Goal: Task Accomplishment & Management: Use online tool/utility

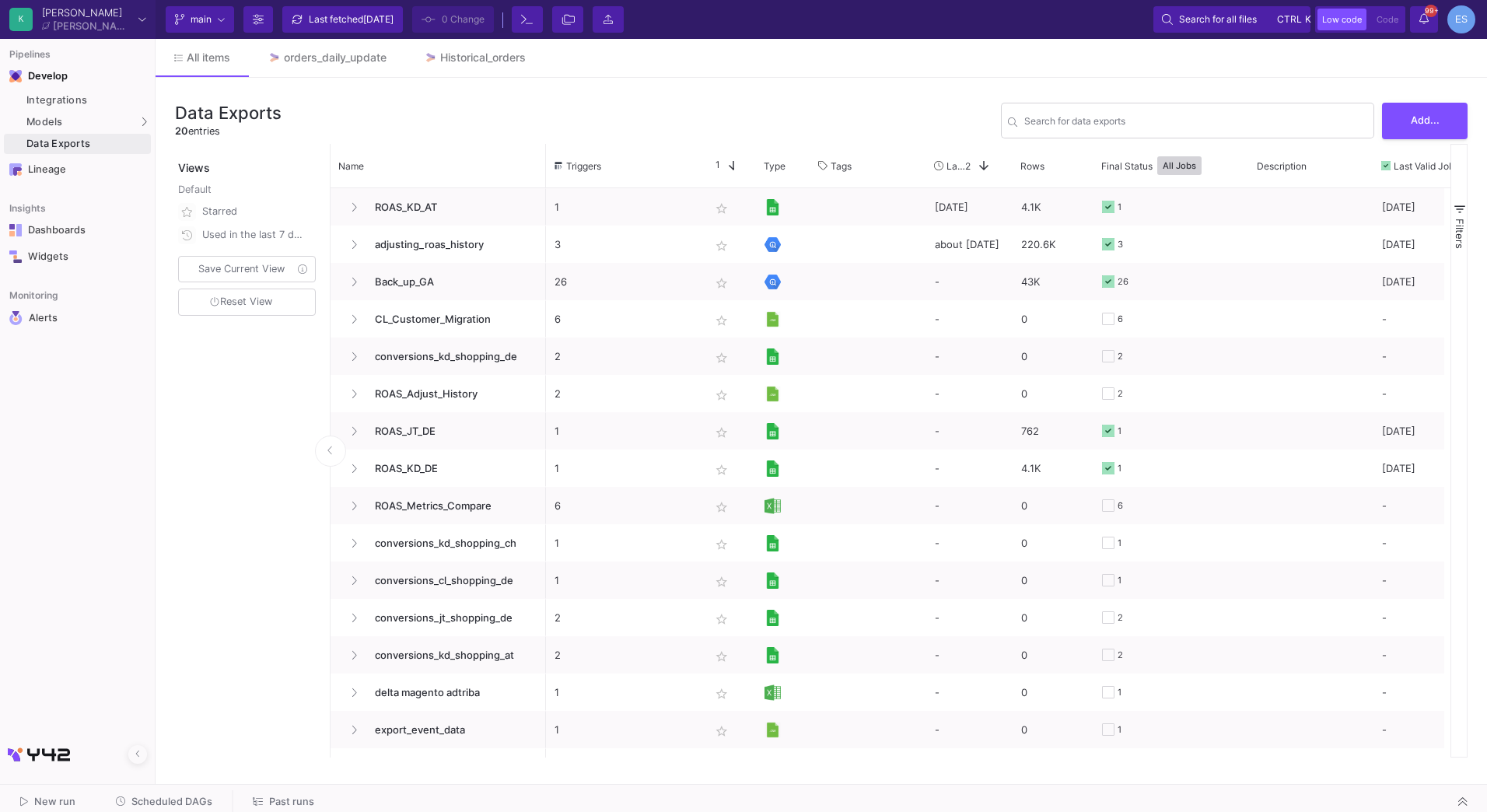
click at [1438, 115] on span "Add..." at bounding box center [1425, 120] width 28 height 11
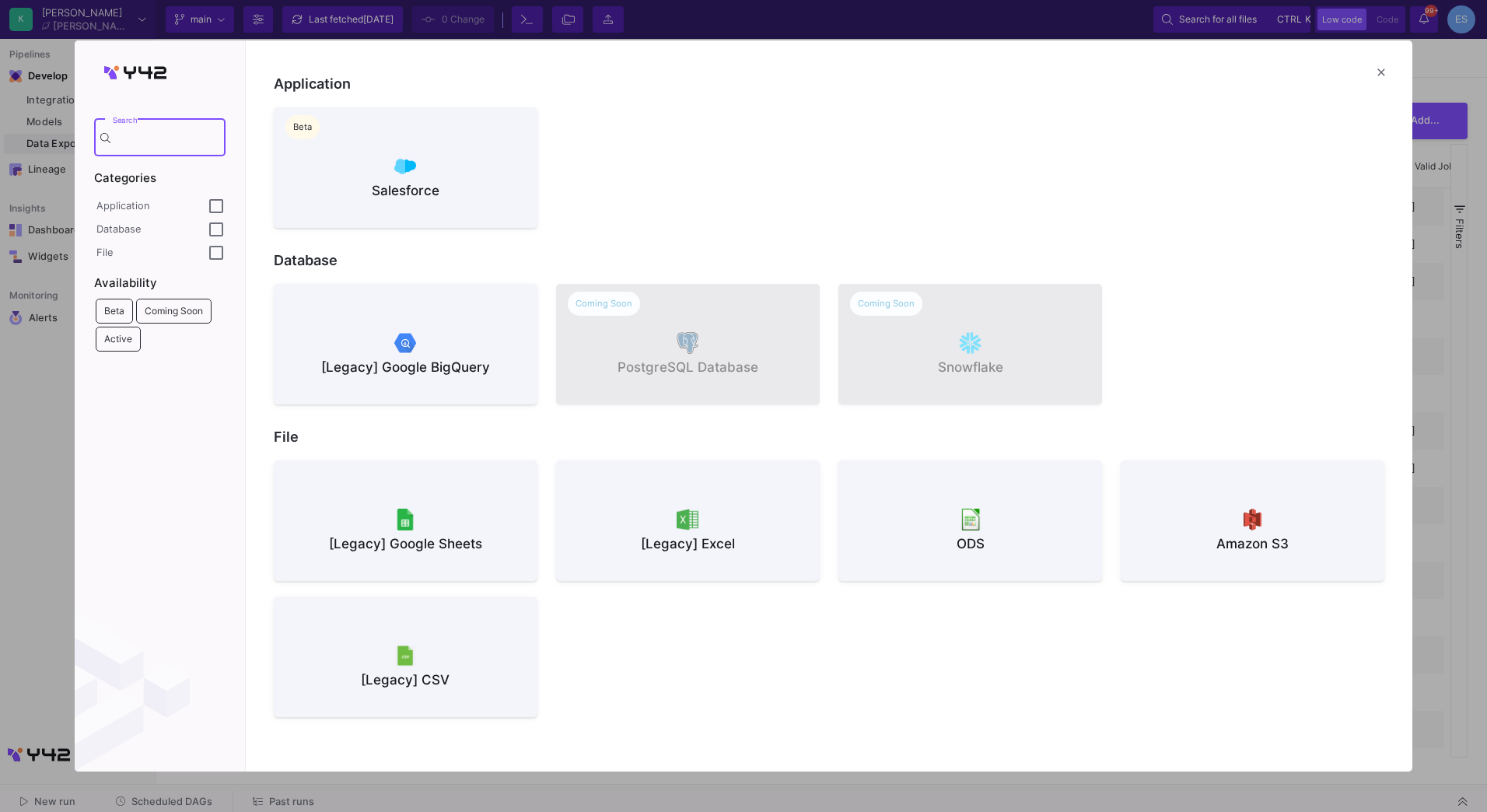
click at [499, 348] on div at bounding box center [406, 342] width 239 height 24
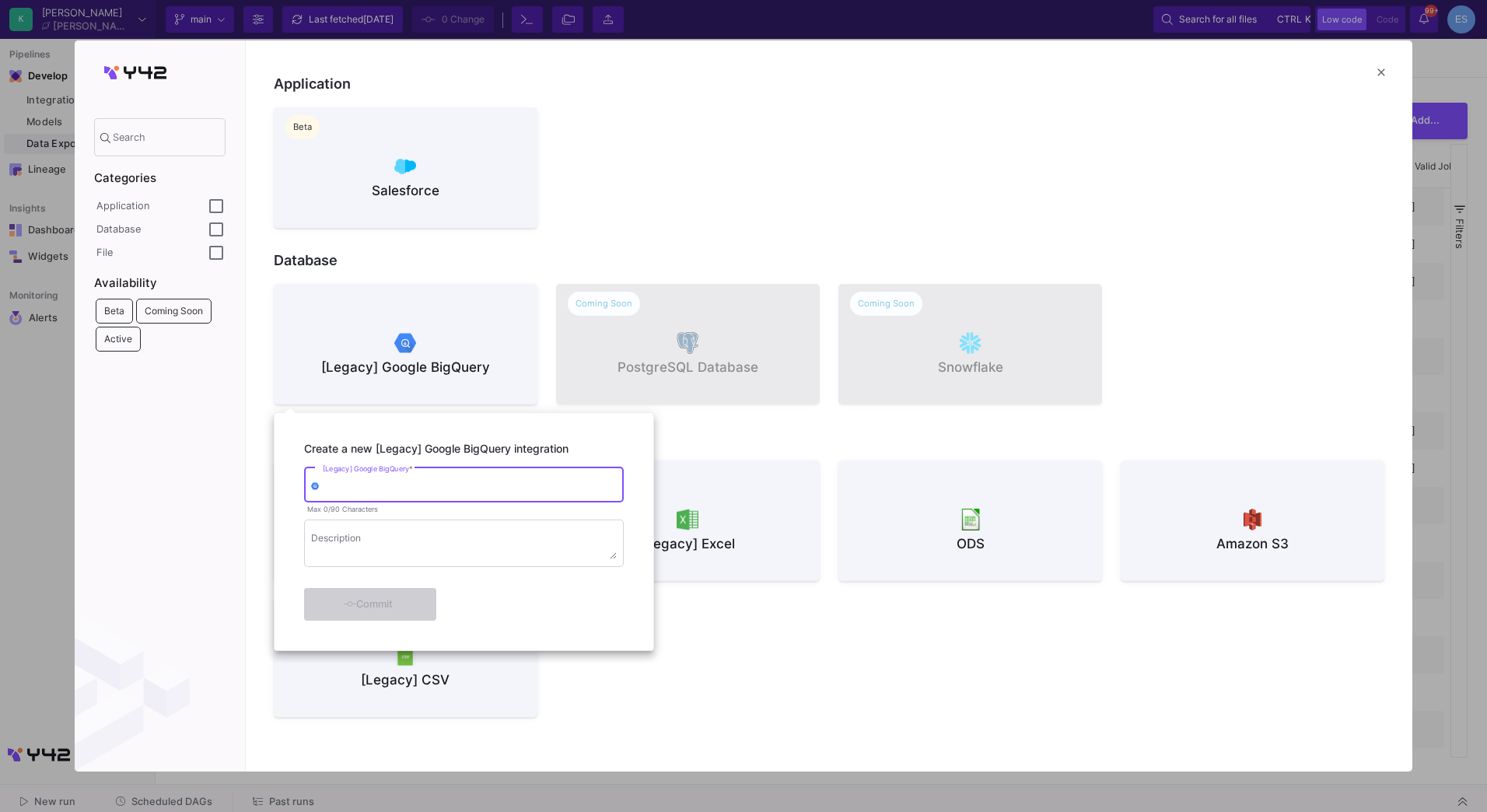
click at [494, 477] on div "[Legacy] Google BigQuery *" at bounding box center [470, 483] width 294 height 38
click at [326, 489] on input "historical orders" at bounding box center [470, 487] width 294 height 11
type input "Historical orders"
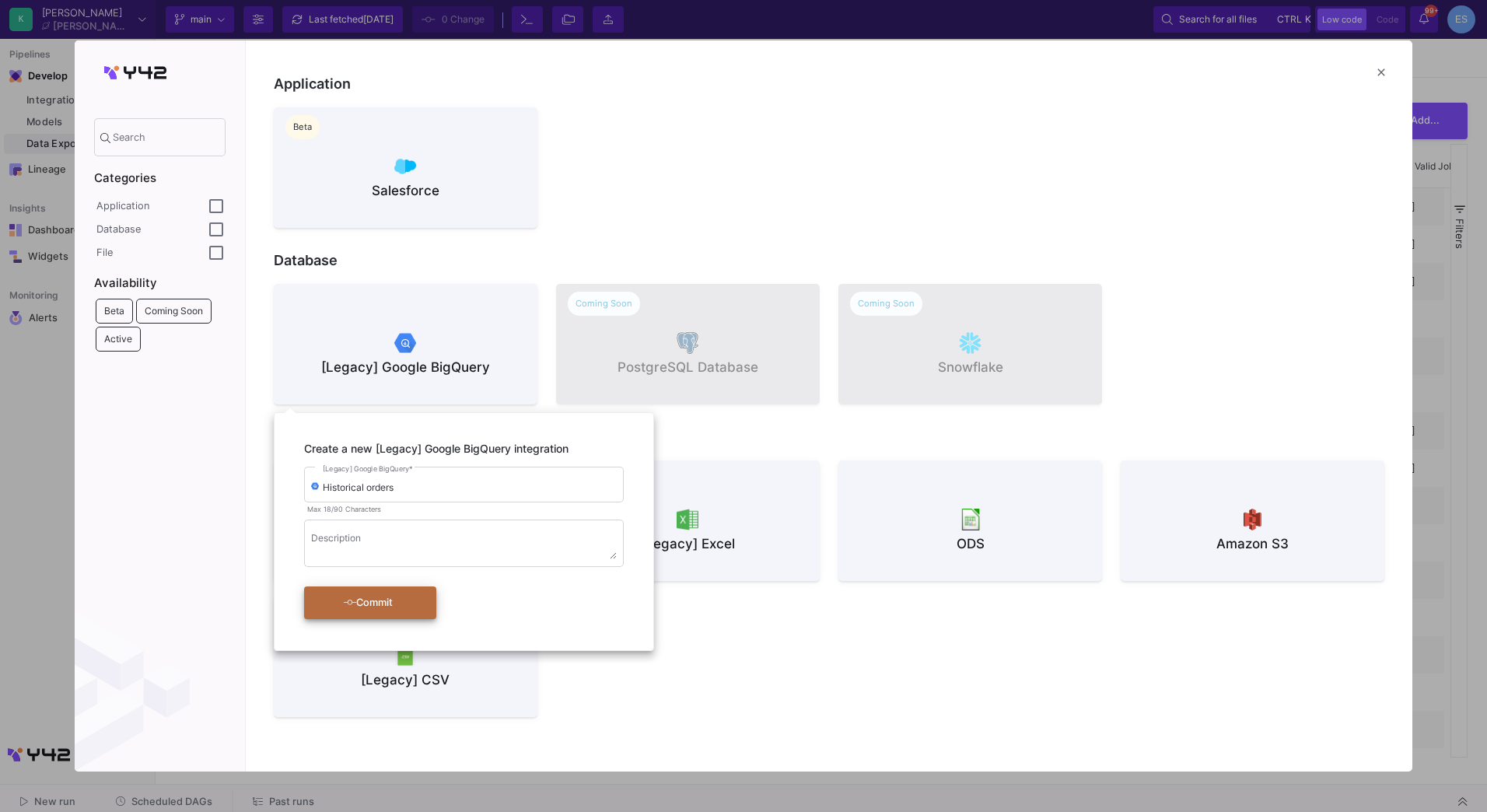
click at [389, 609] on div "Commit" at bounding box center [368, 603] width 89 height 28
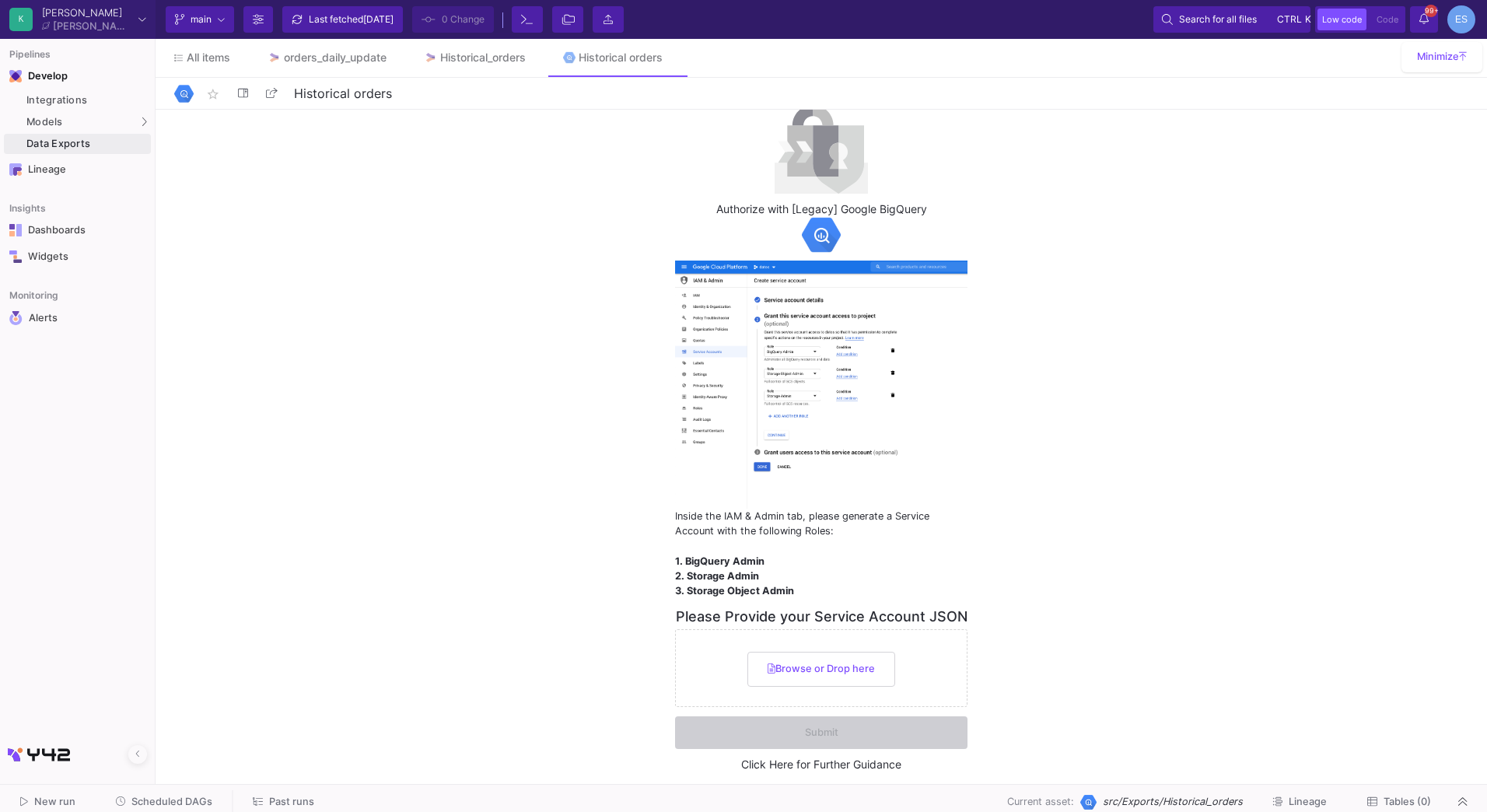
scroll to position [27, 0]
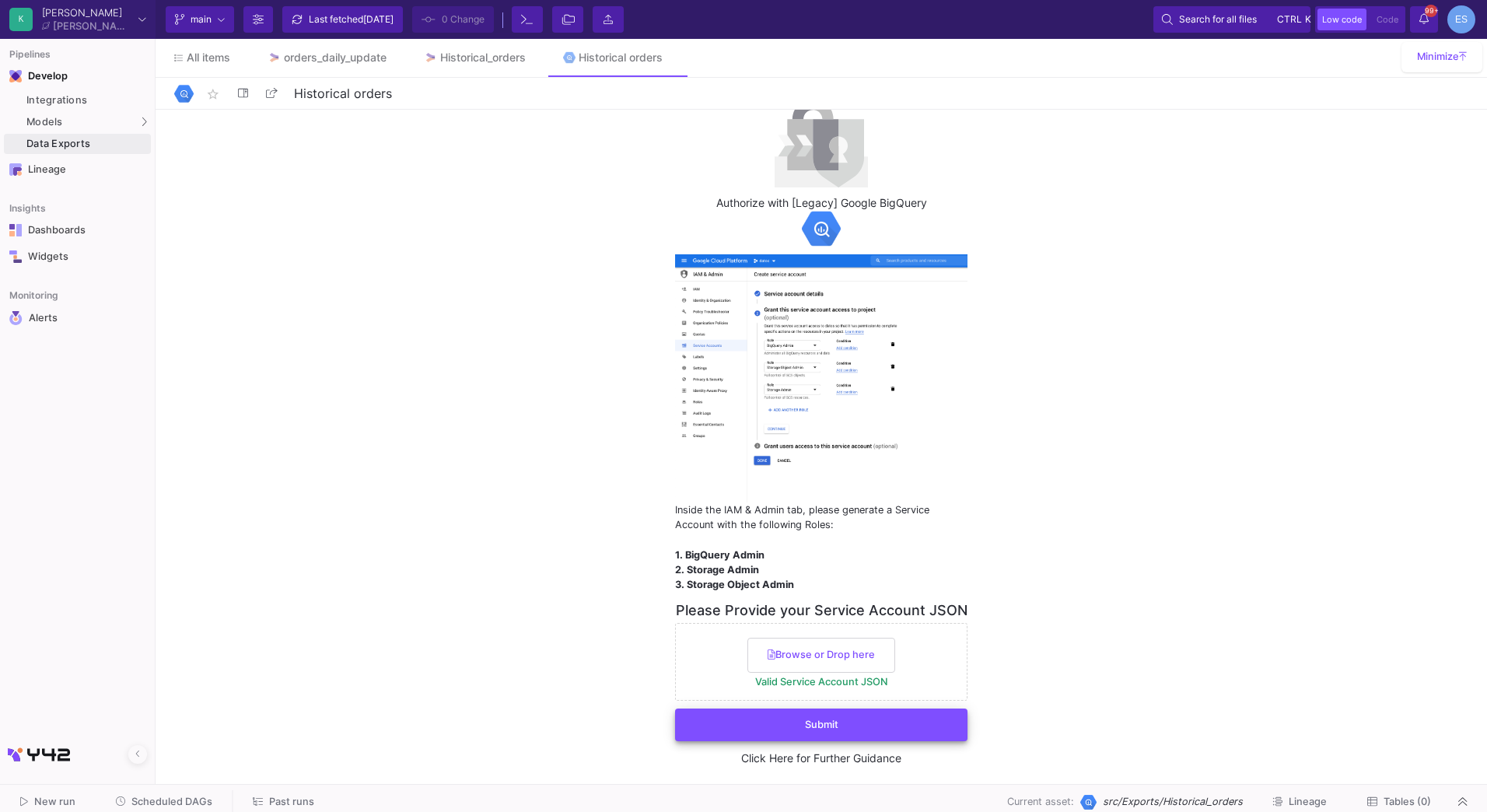
click at [815, 731] on span "Submit" at bounding box center [821, 724] width 33 height 11
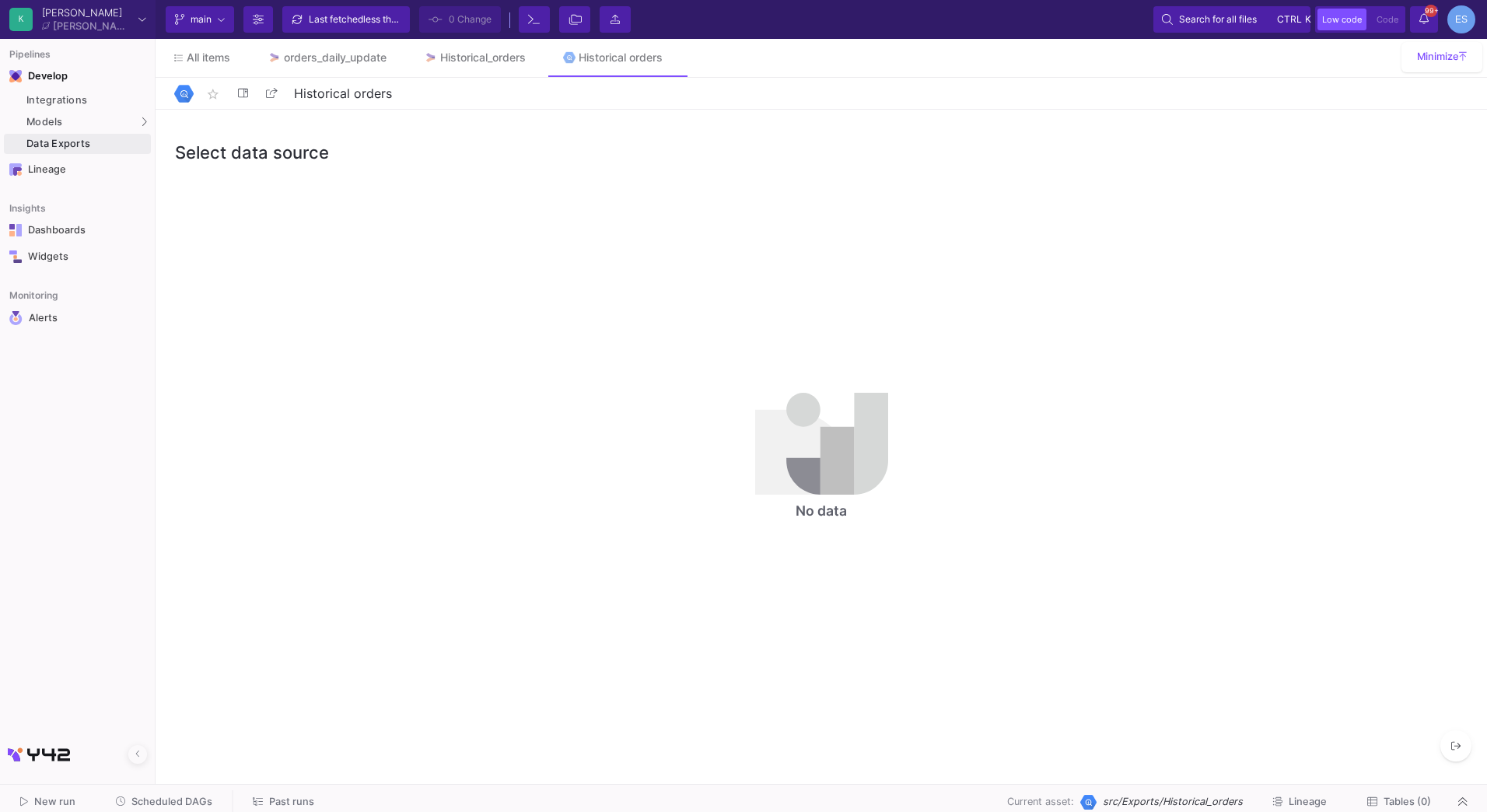
click at [383, 287] on div "Name Drag here to set column labels Name Tables Star 1" at bounding box center [822, 466] width 1293 height 582
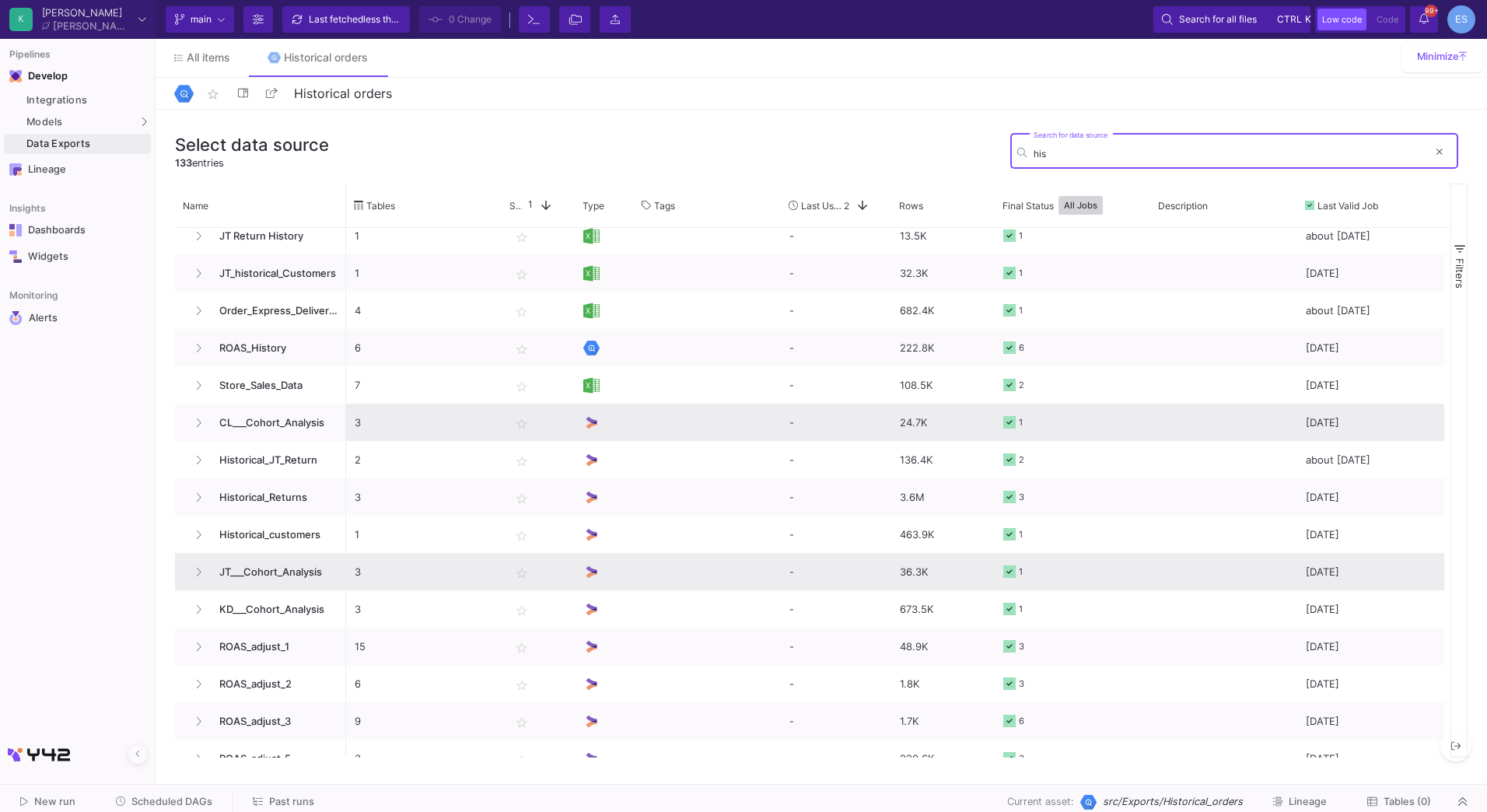
scroll to position [142, 0]
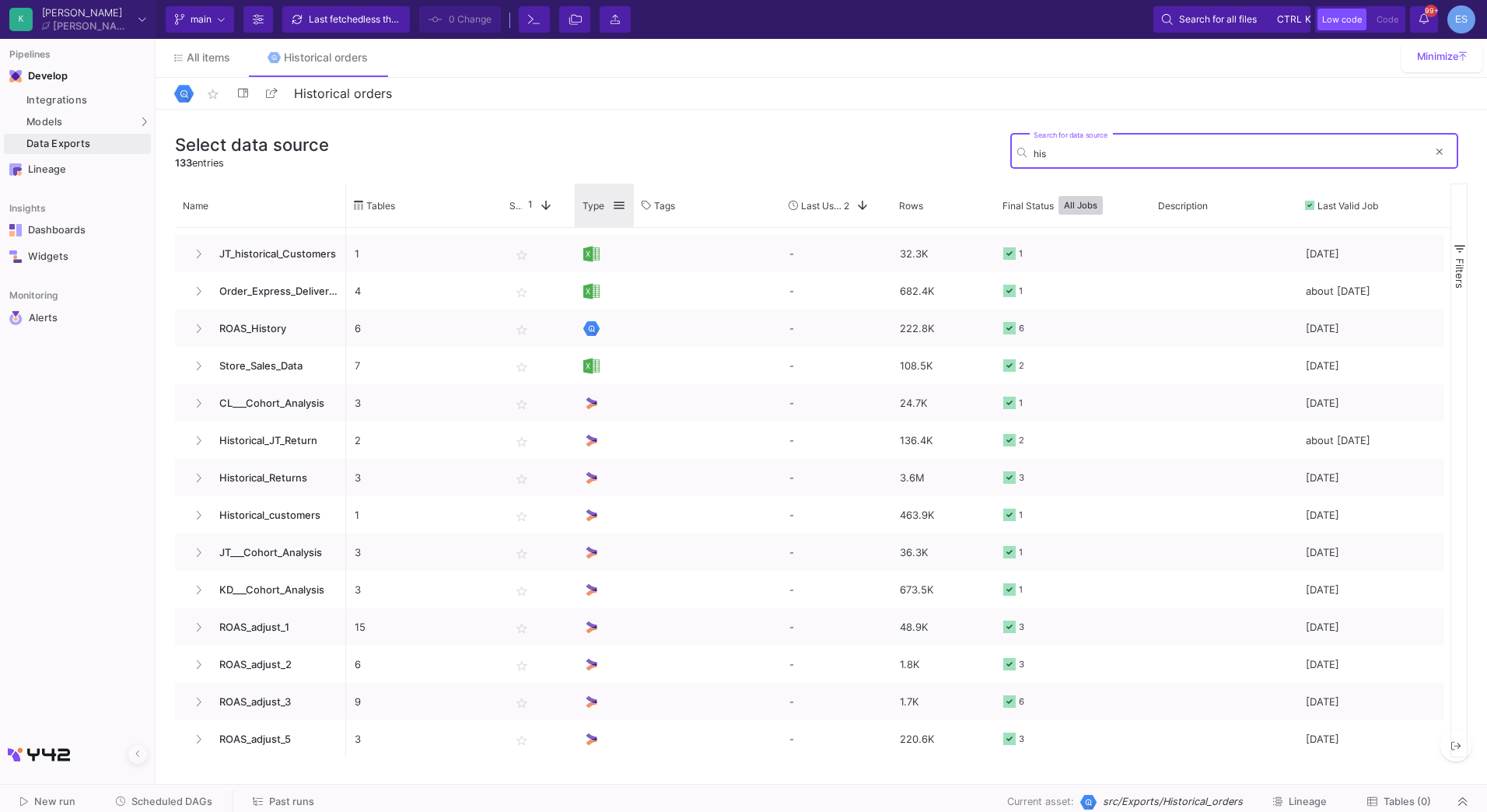
type input "his"
click at [616, 205] on span at bounding box center [619, 205] width 14 height 14
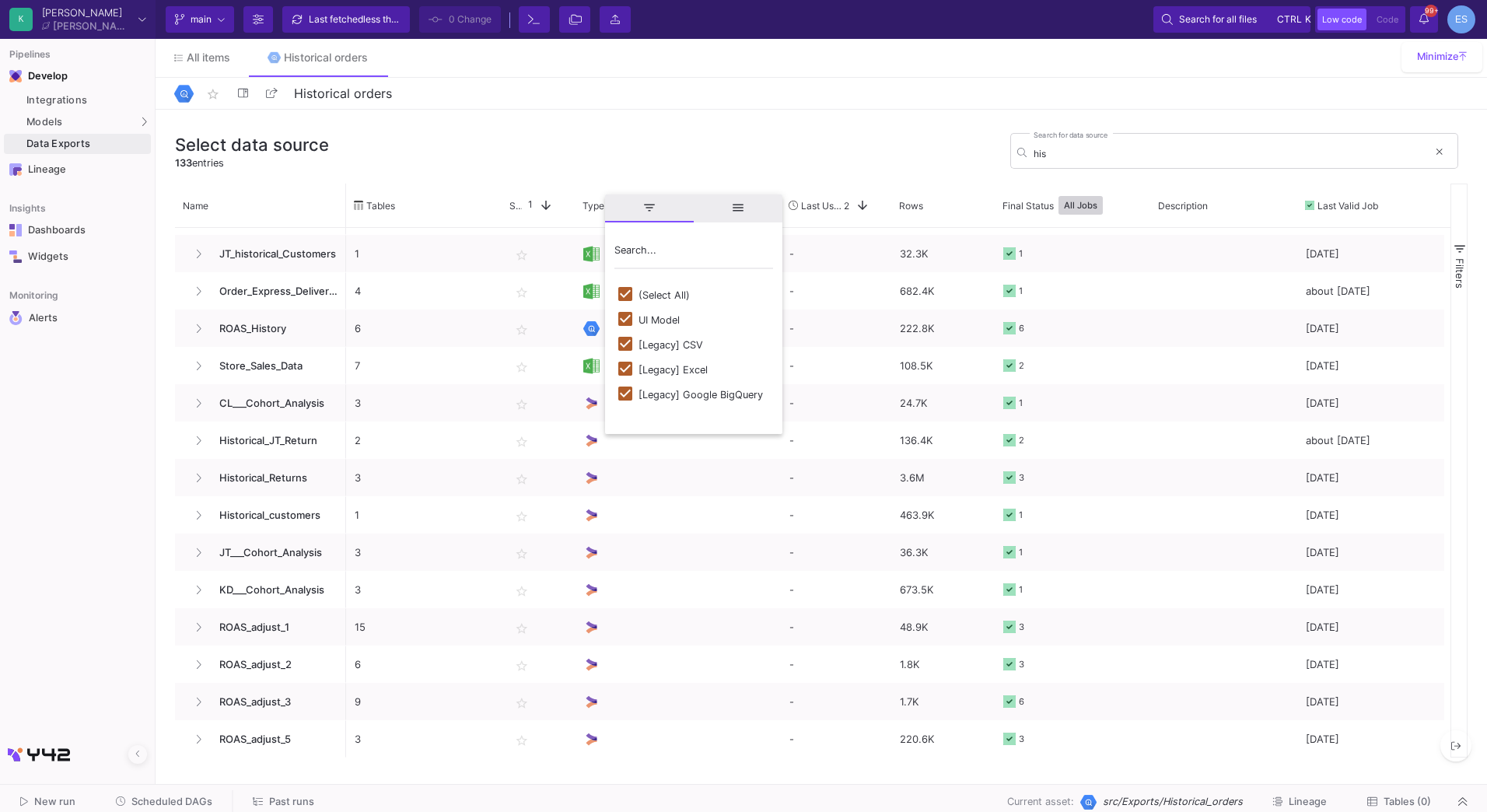
click at [674, 290] on div "(Select All)" at bounding box center [664, 295] width 51 height 11
checkbox input "false"
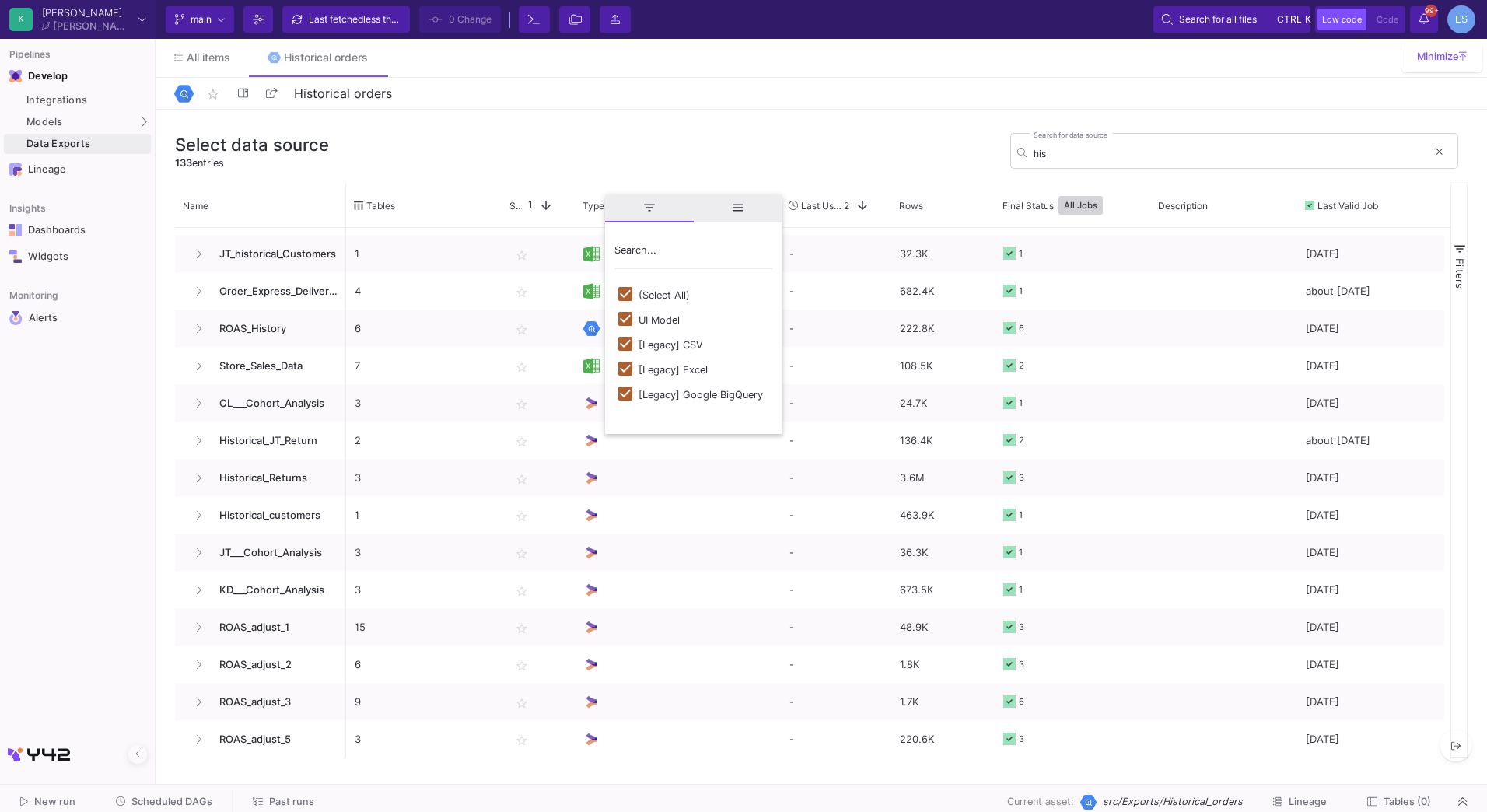
checkbox input "false"
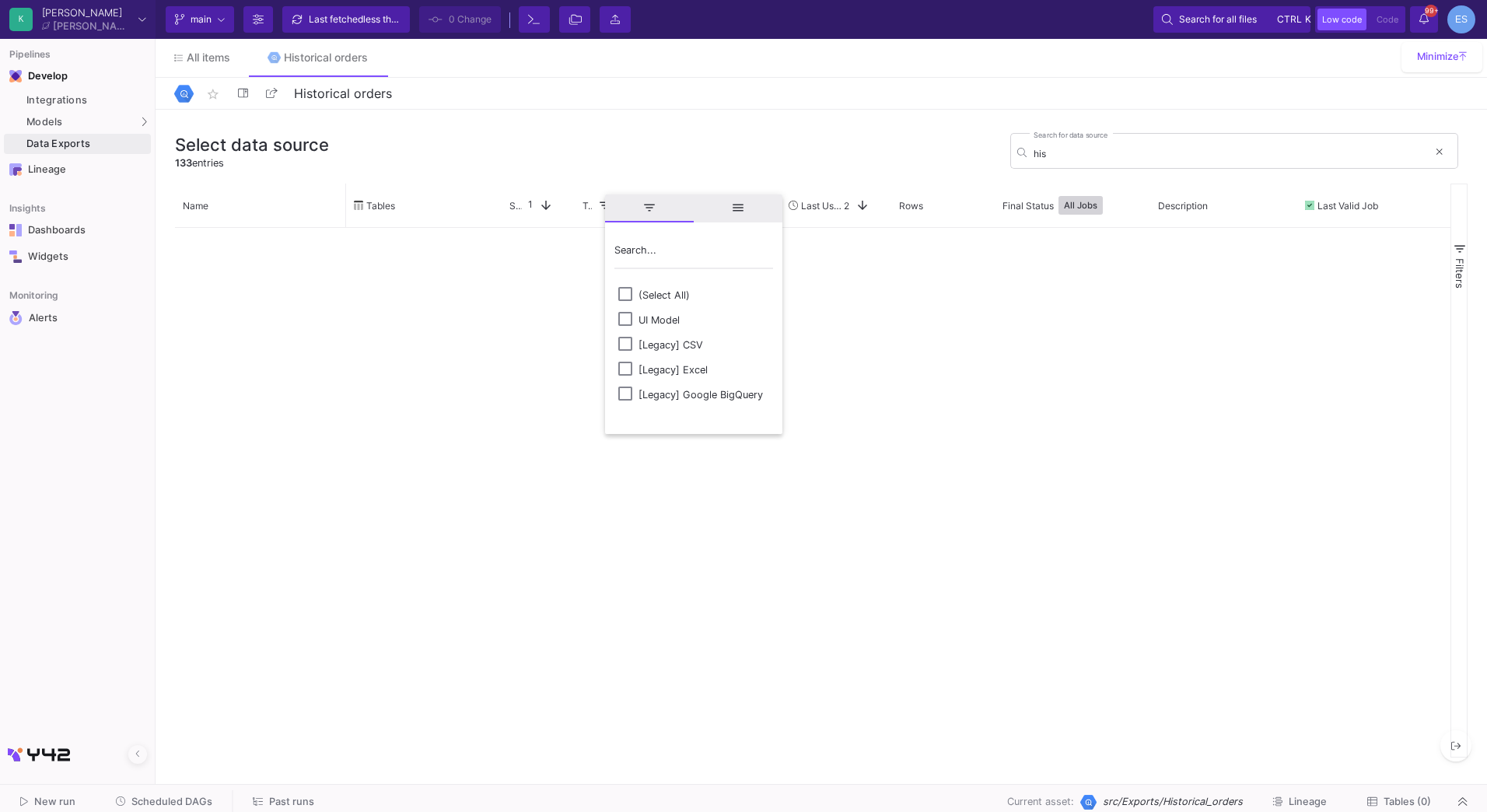
scroll to position [0, 0]
click at [663, 315] on div "UI Model" at bounding box center [659, 320] width 41 height 11
checkbox input "false"
checkbox input "true"
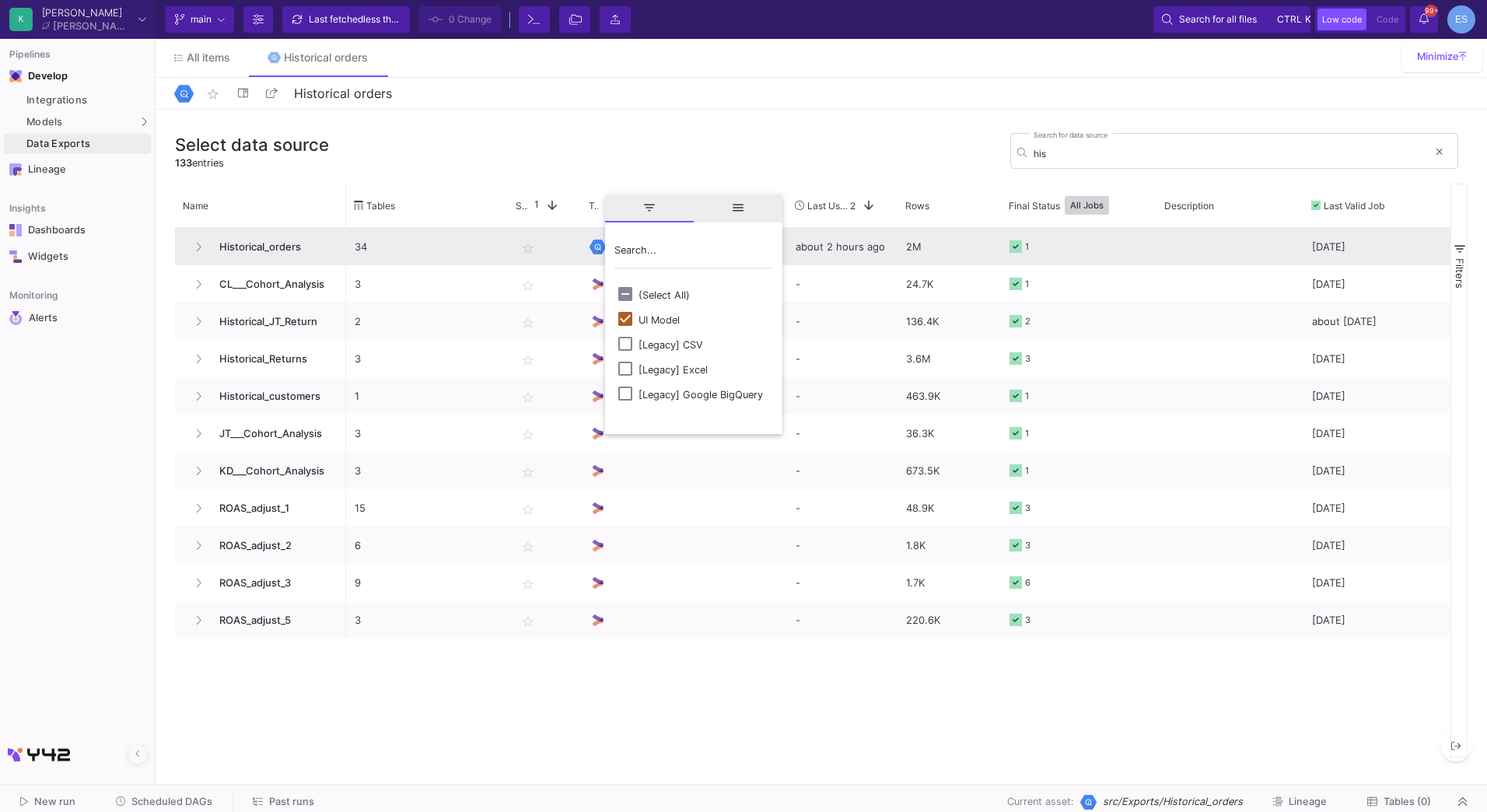
click at [276, 249] on span "Historical_orders" at bounding box center [274, 246] width 128 height 37
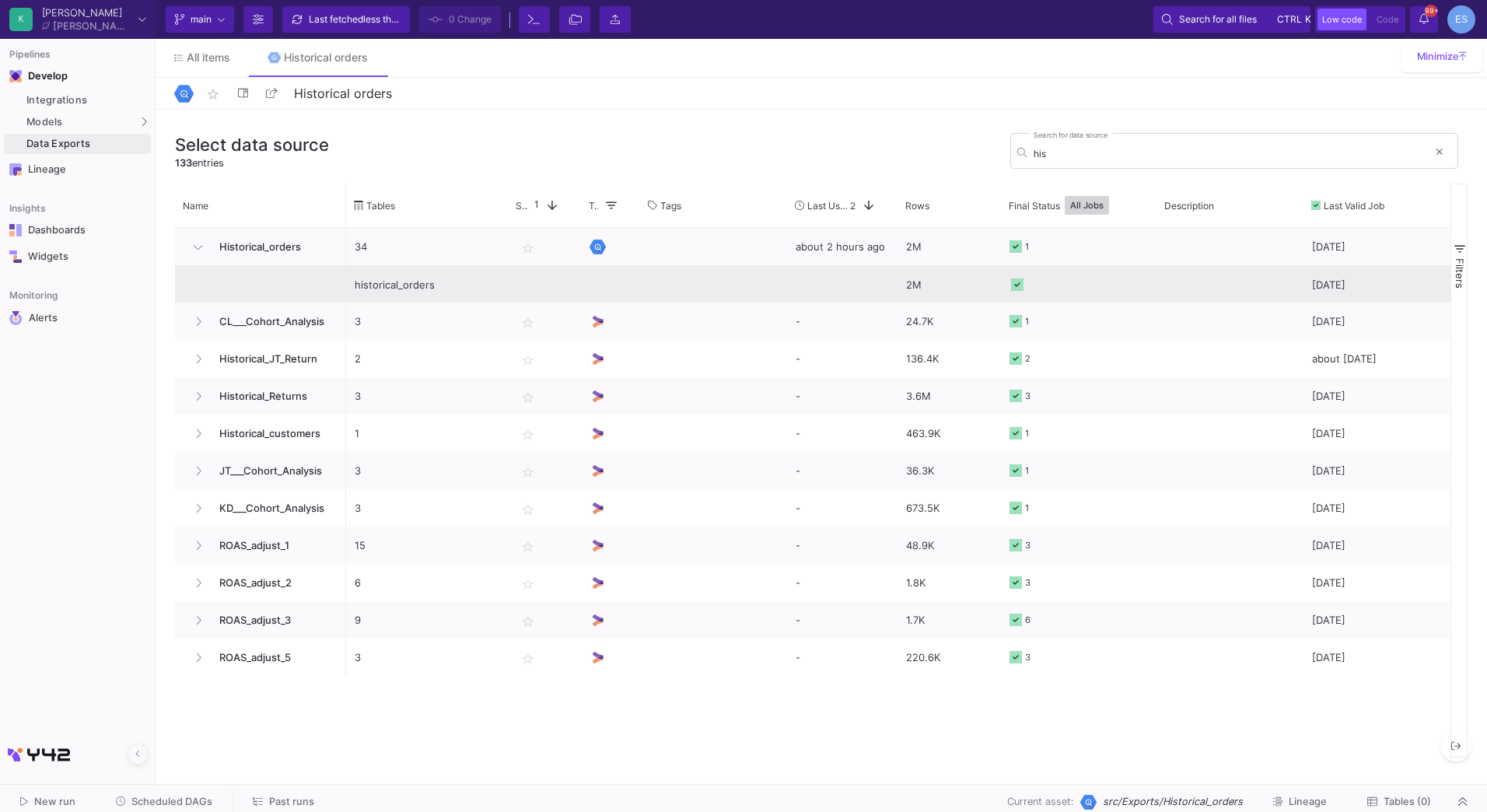
click at [398, 279] on div "historical_orders" at bounding box center [426, 284] width 145 height 37
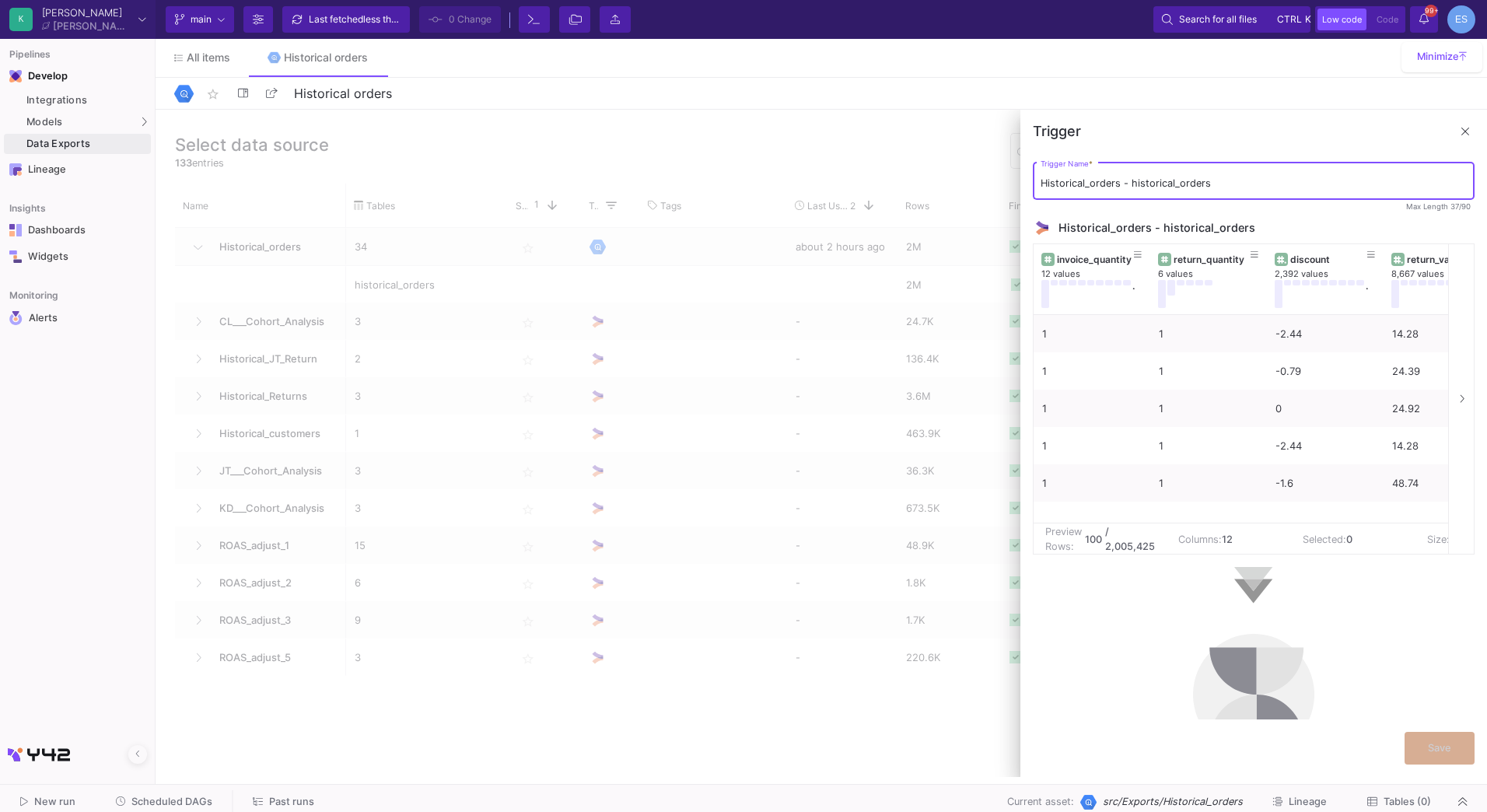
drag, startPoint x: 1234, startPoint y: 179, endPoint x: 1121, endPoint y: 182, distance: 113.0
click at [1121, 182] on input "Historical_orders - historical_orders" at bounding box center [1254, 183] width 427 height 12
drag, startPoint x: 1093, startPoint y: 180, endPoint x: 1009, endPoint y: 180, distance: 84.0
click at [1009, 180] on mat-sidenav-container "Select data source 133 entries his Search for data source Name Drag here to set…" at bounding box center [821, 443] width 1332 height 667
click at [1095, 181] on input "Orders" at bounding box center [1254, 183] width 427 height 12
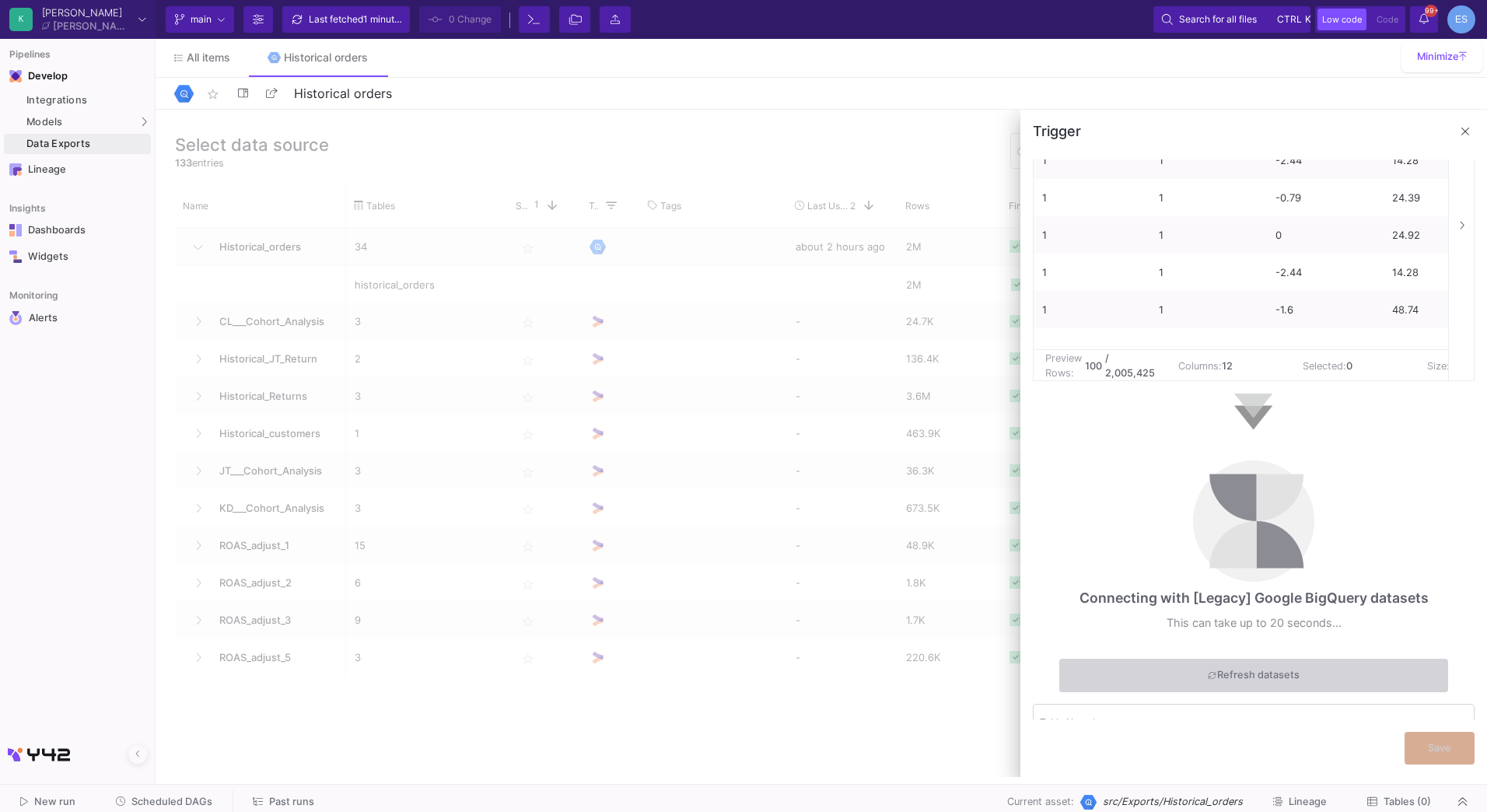
scroll to position [215, 0]
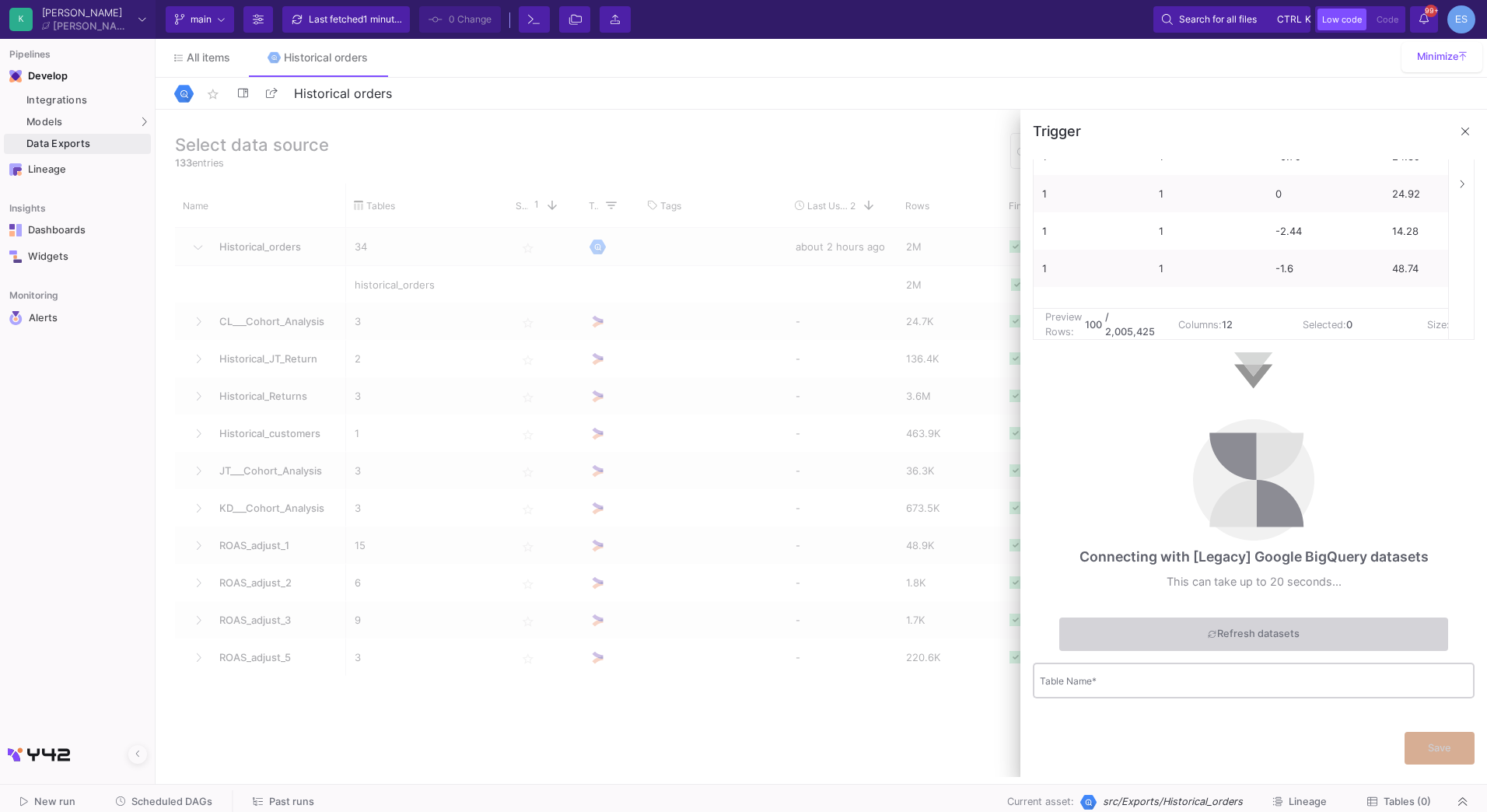
type input "Orders_Complete"
click at [1172, 680] on input "Table Name *" at bounding box center [1253, 683] width 427 height 11
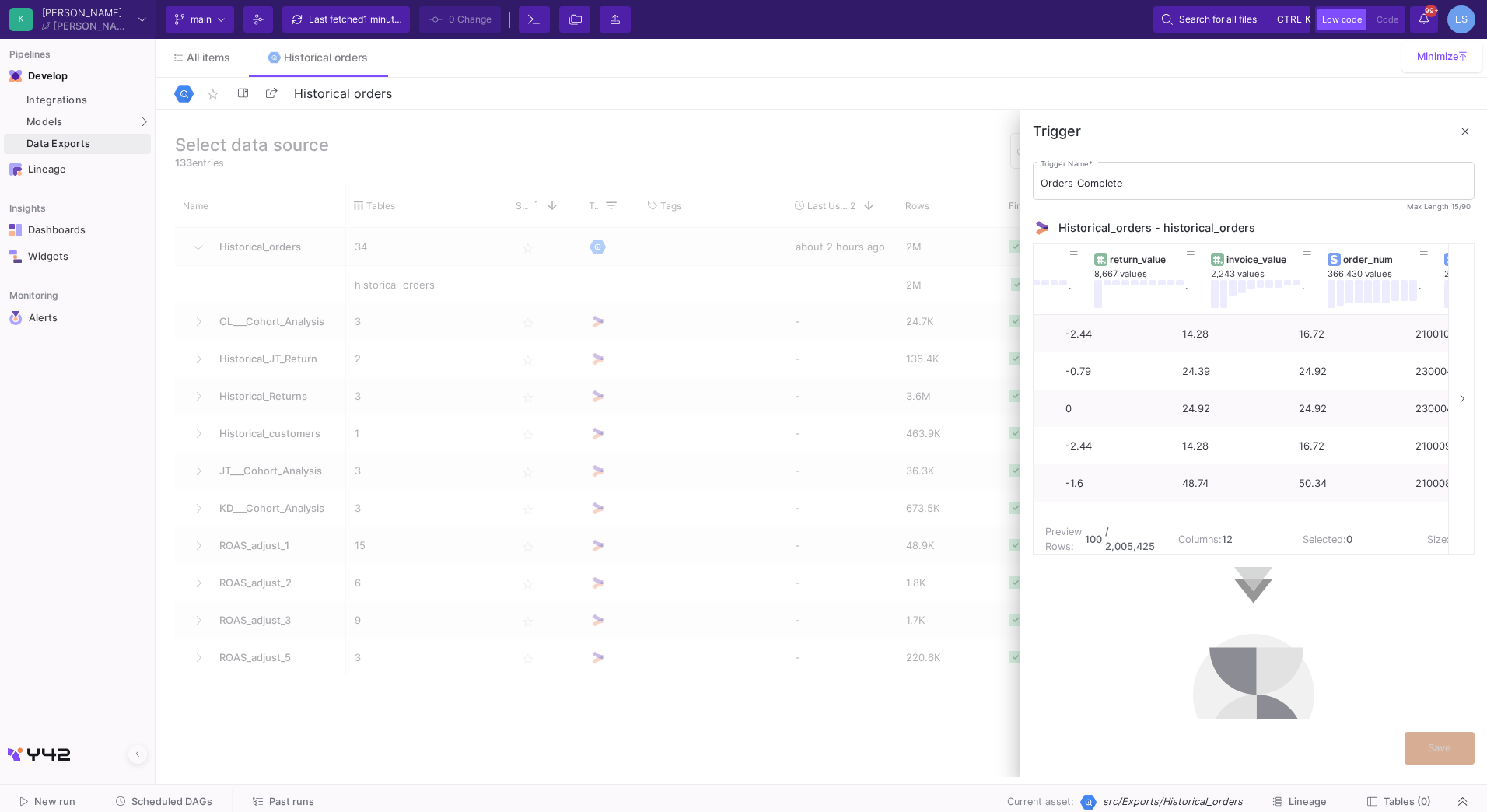
scroll to position [0, 0]
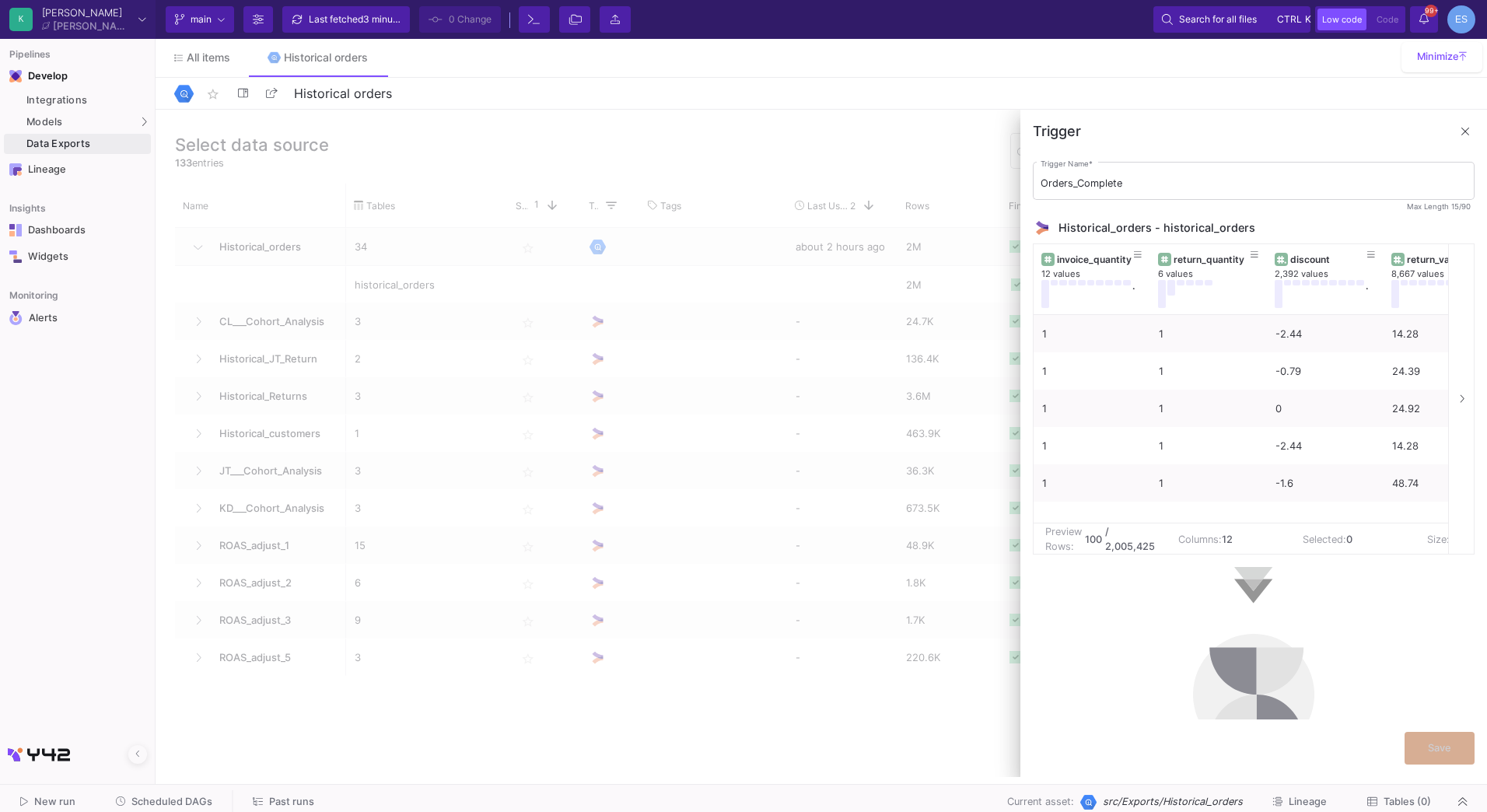
click at [1117, 604] on div "Orders_Complete Trigger Name * Max Length 15/90 Historical_orders - historical_…" at bounding box center [1254, 543] width 442 height 768
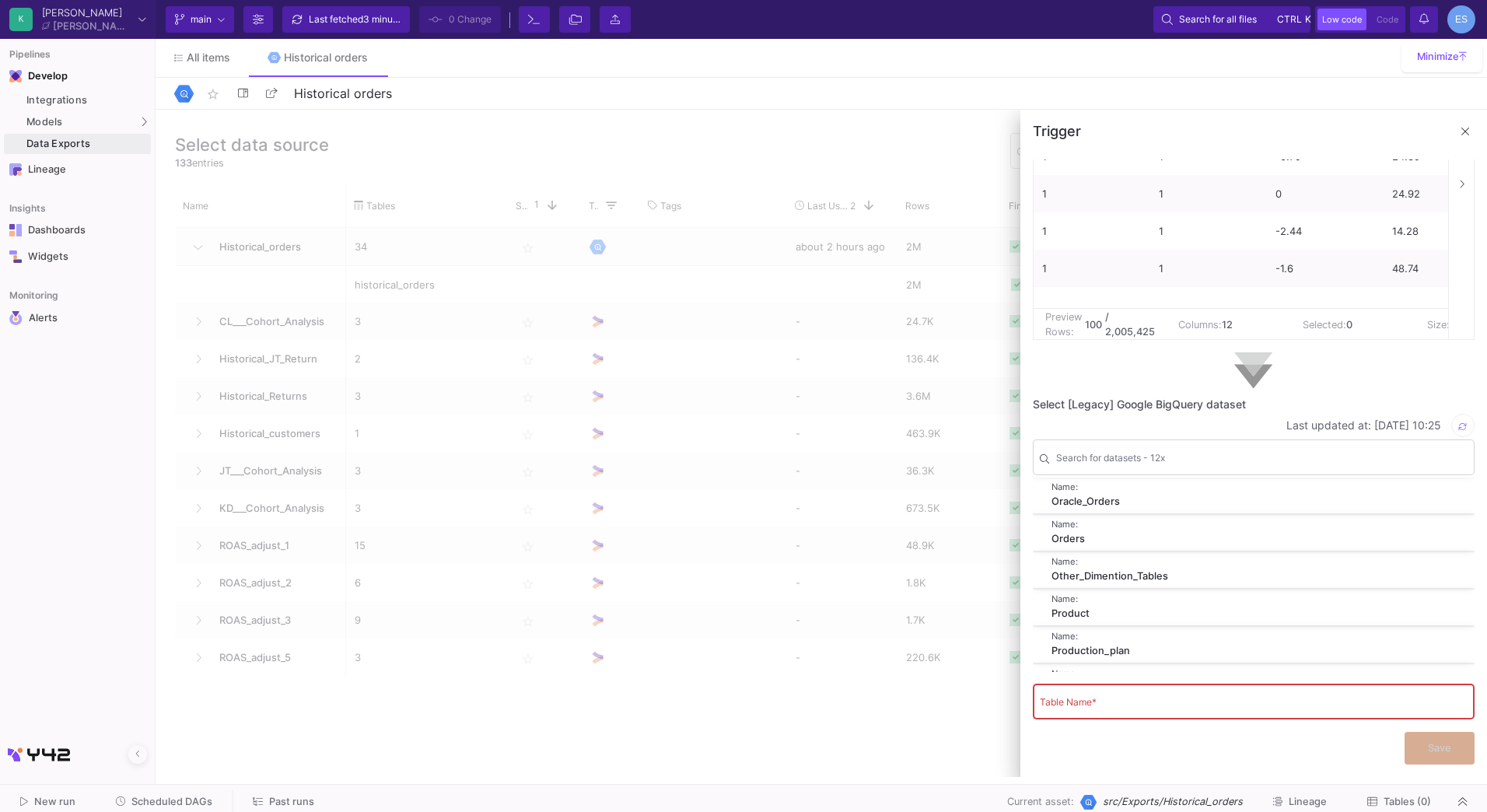
scroll to position [155, 0]
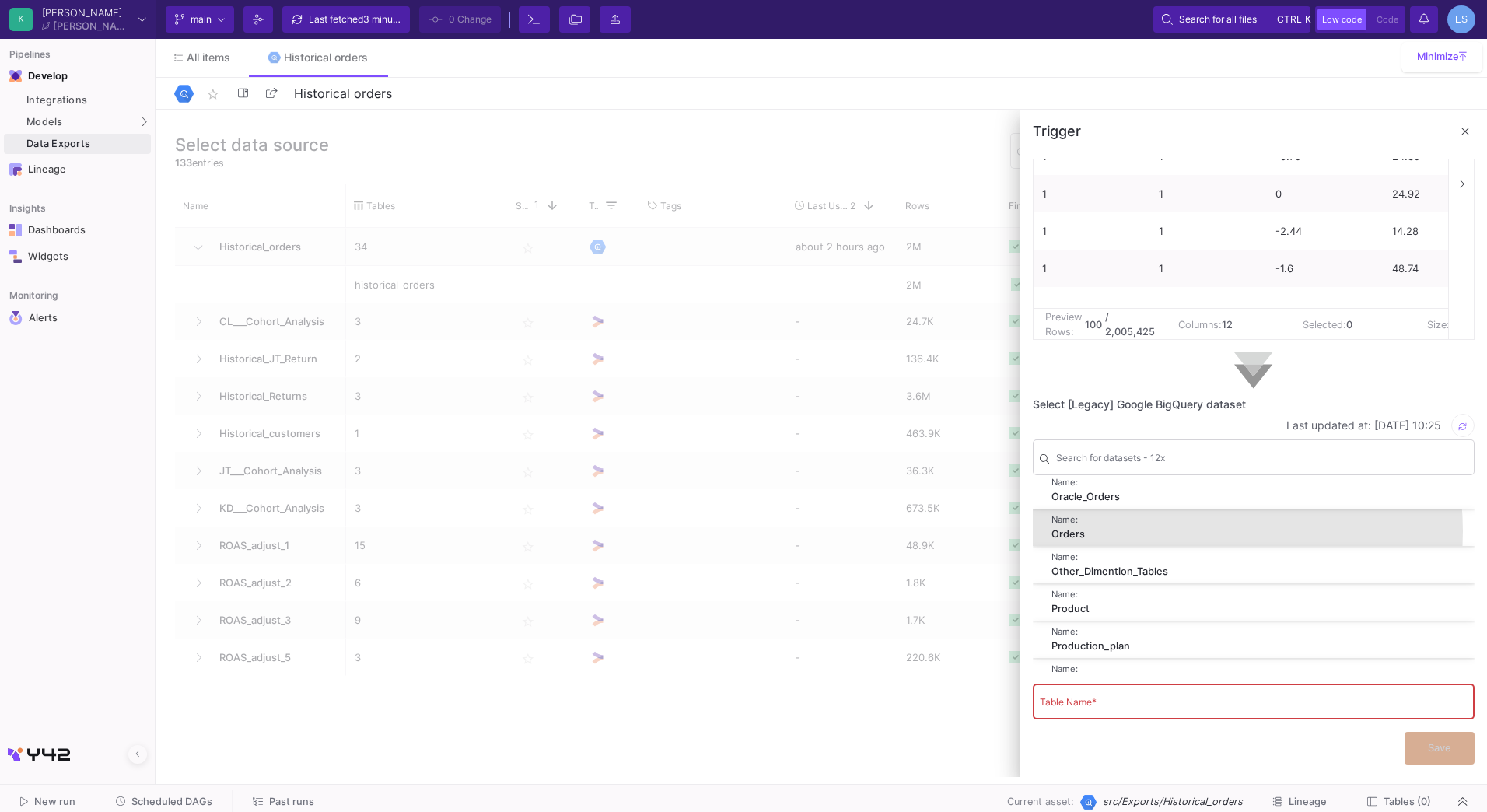
click at [1164, 532] on div "Orders" at bounding box center [1248, 534] width 392 height 15
click at [1103, 532] on div "Orders" at bounding box center [1248, 534] width 392 height 15
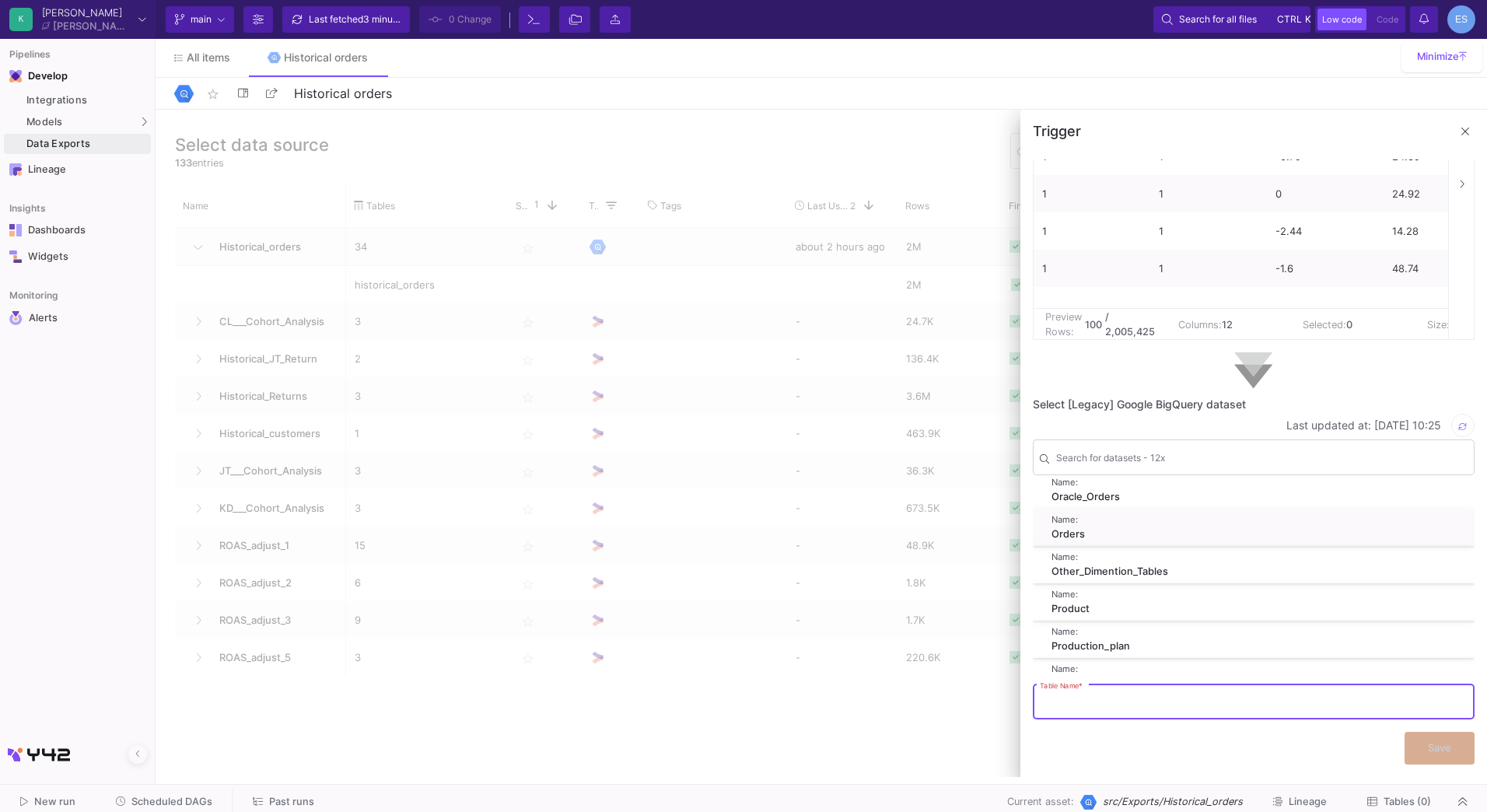
click at [1086, 709] on input "Table Name *" at bounding box center [1253, 704] width 427 height 11
type input "Orders_Complete"
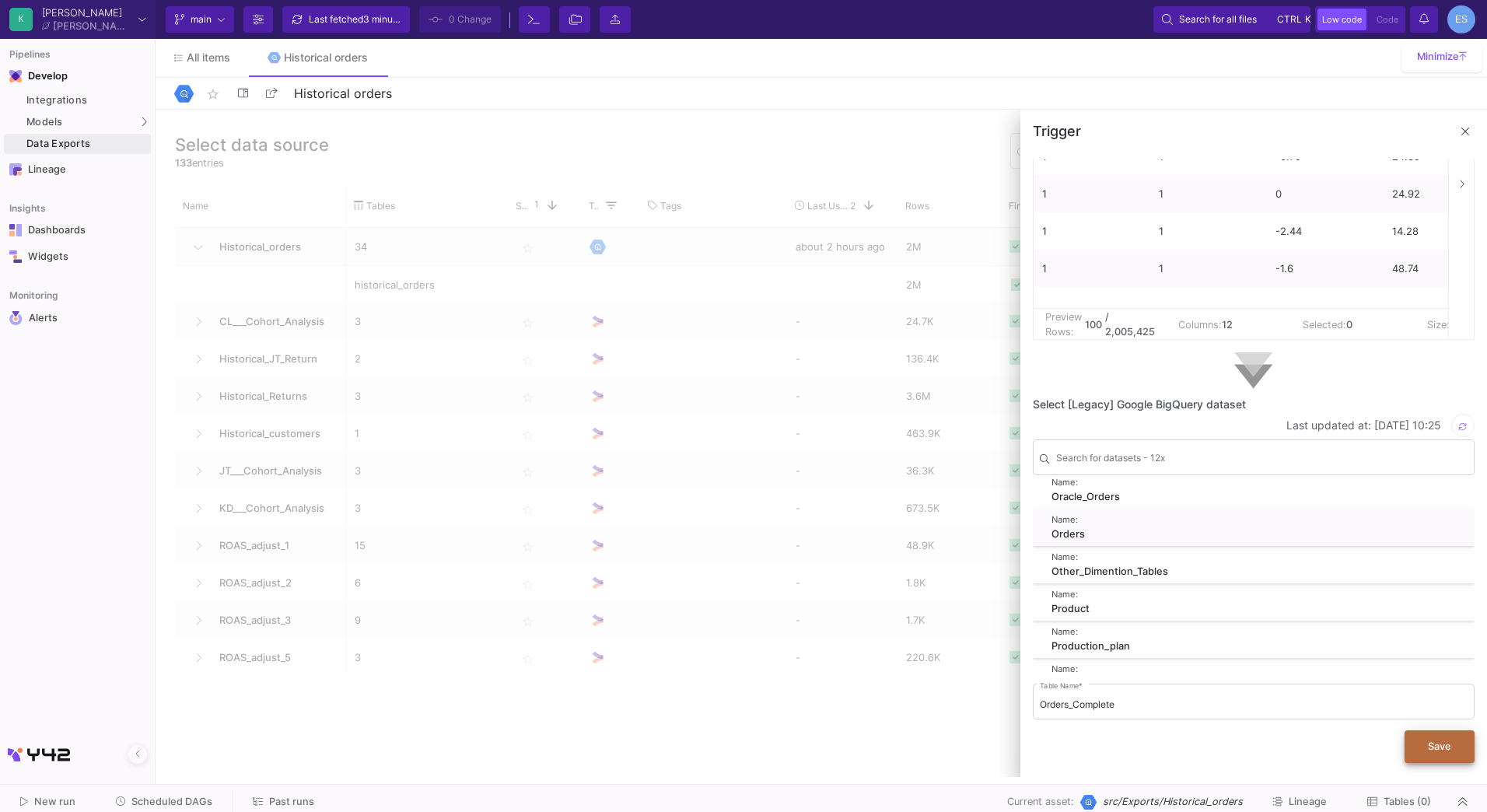
click at [1446, 757] on button "Save" at bounding box center [1440, 747] width 70 height 32
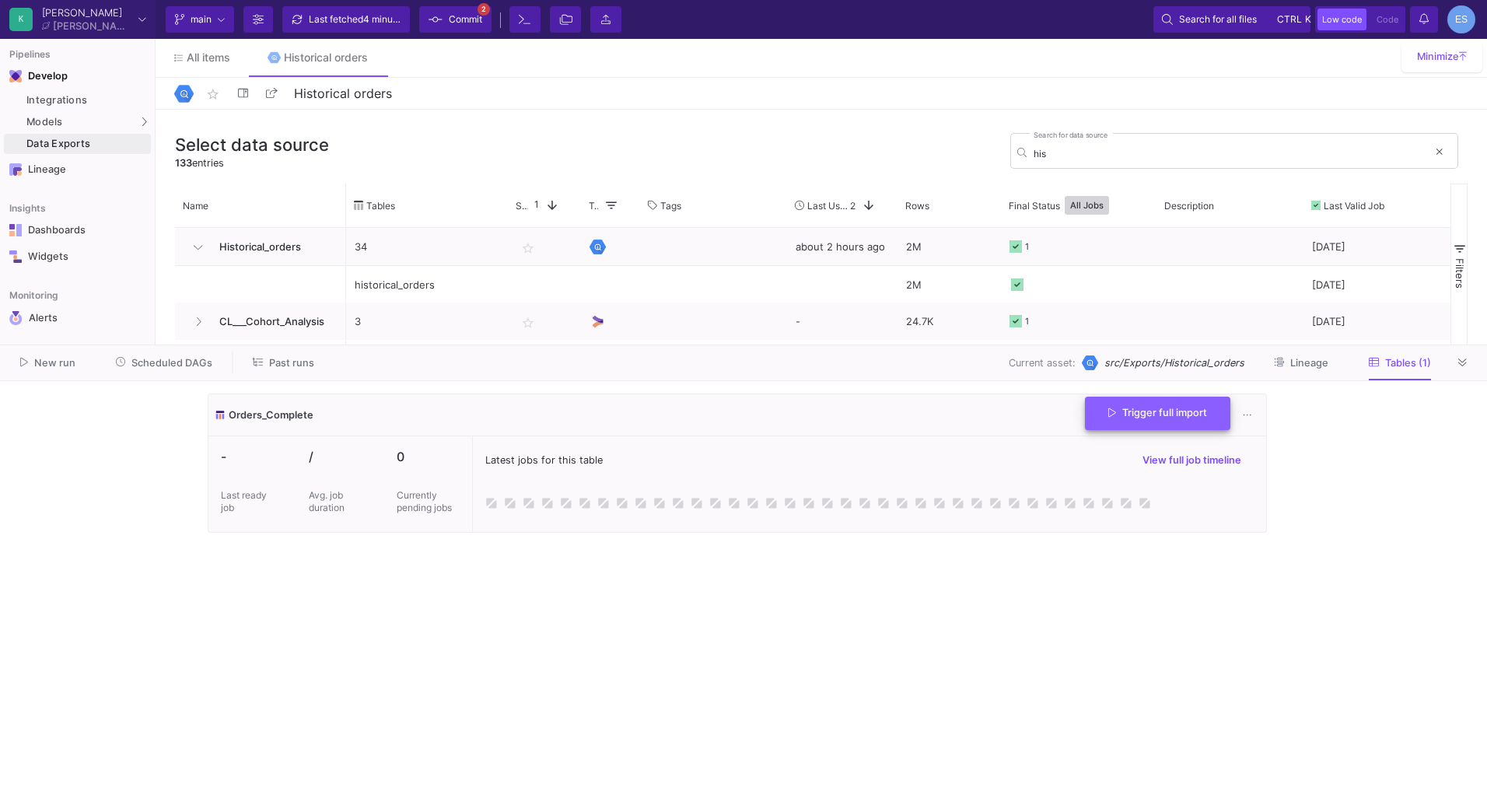
click at [1144, 423] on button "Trigger full import" at bounding box center [1157, 413] width 145 height 33
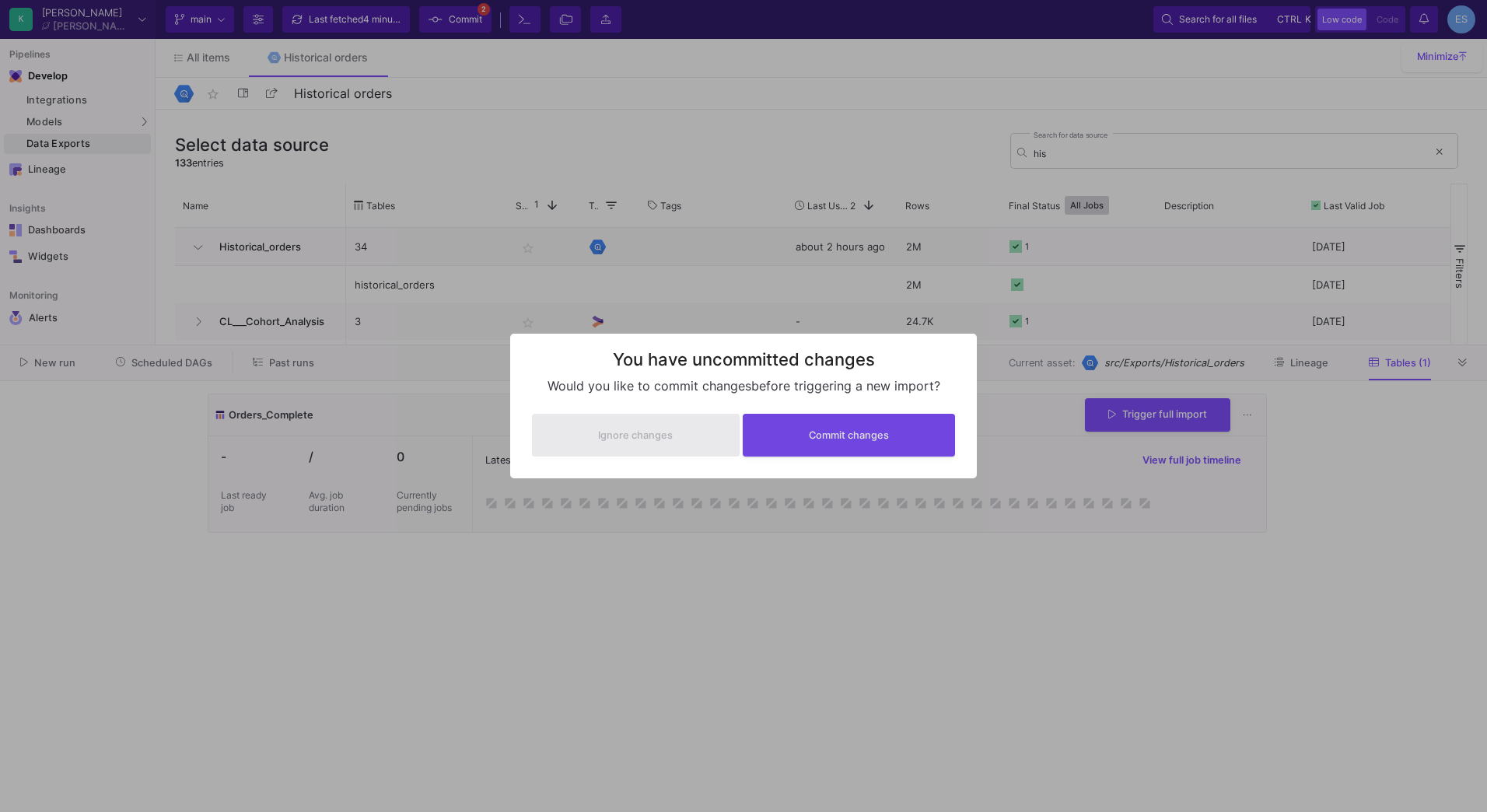
click at [690, 507] on mat-tooltip-component "Asset should be created before any job can be triggered" at bounding box center [635, 485] width 155 height 45
click at [727, 587] on div at bounding box center [743, 406] width 1487 height 812
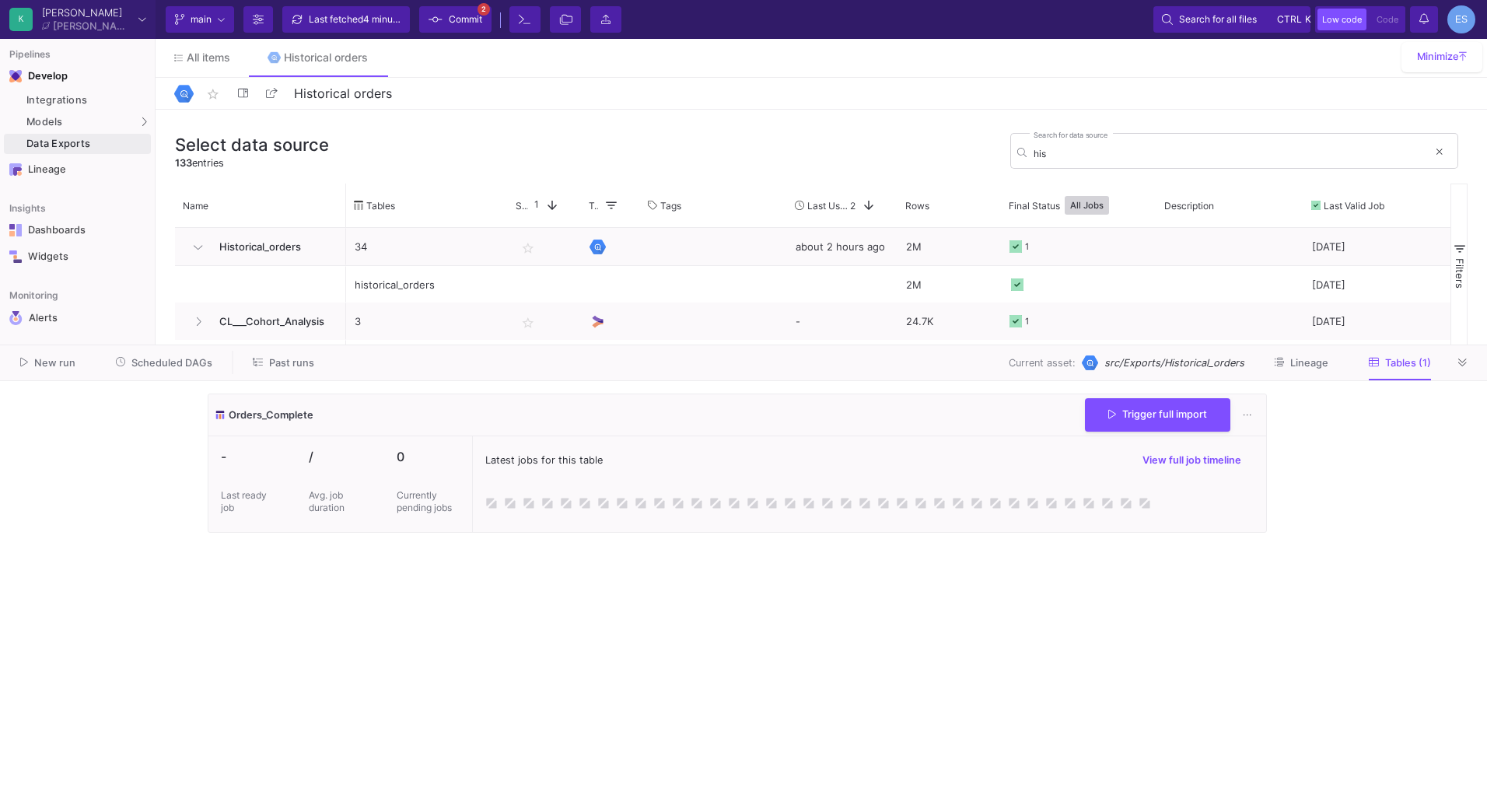
click at [471, 36] on div "Current branch main Branch Options Last fetched 4 minutes ago Commit 2 Terminal…" at bounding box center [821, 19] width 1332 height 39
click at [486, 12] on button "Commit 2" at bounding box center [455, 20] width 72 height 27
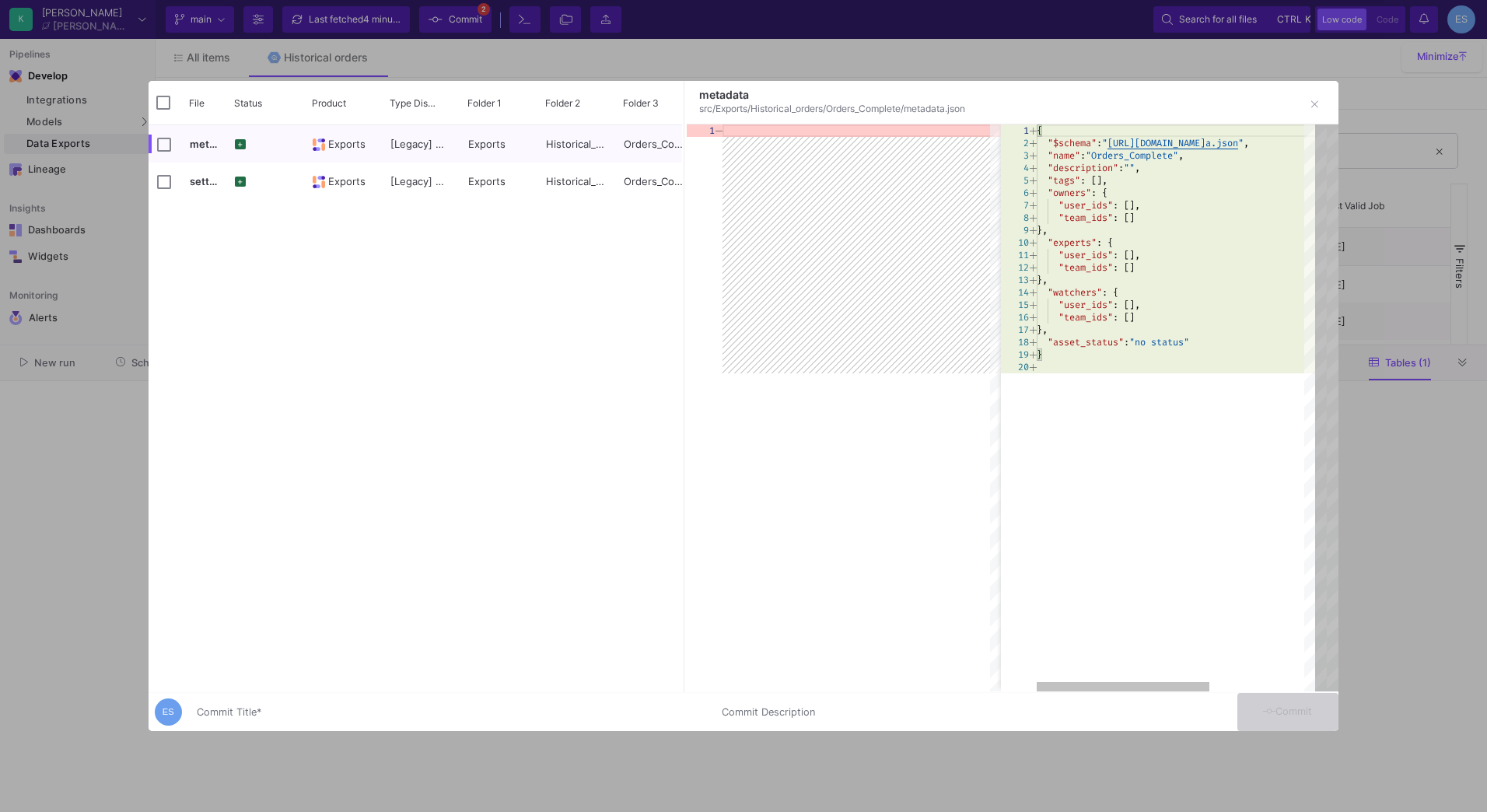
click at [699, 705] on div "Commit Title *" at bounding box center [450, 709] width 506 height 28
click at [698, 709] on input "Commit Title *" at bounding box center [450, 712] width 506 height 12
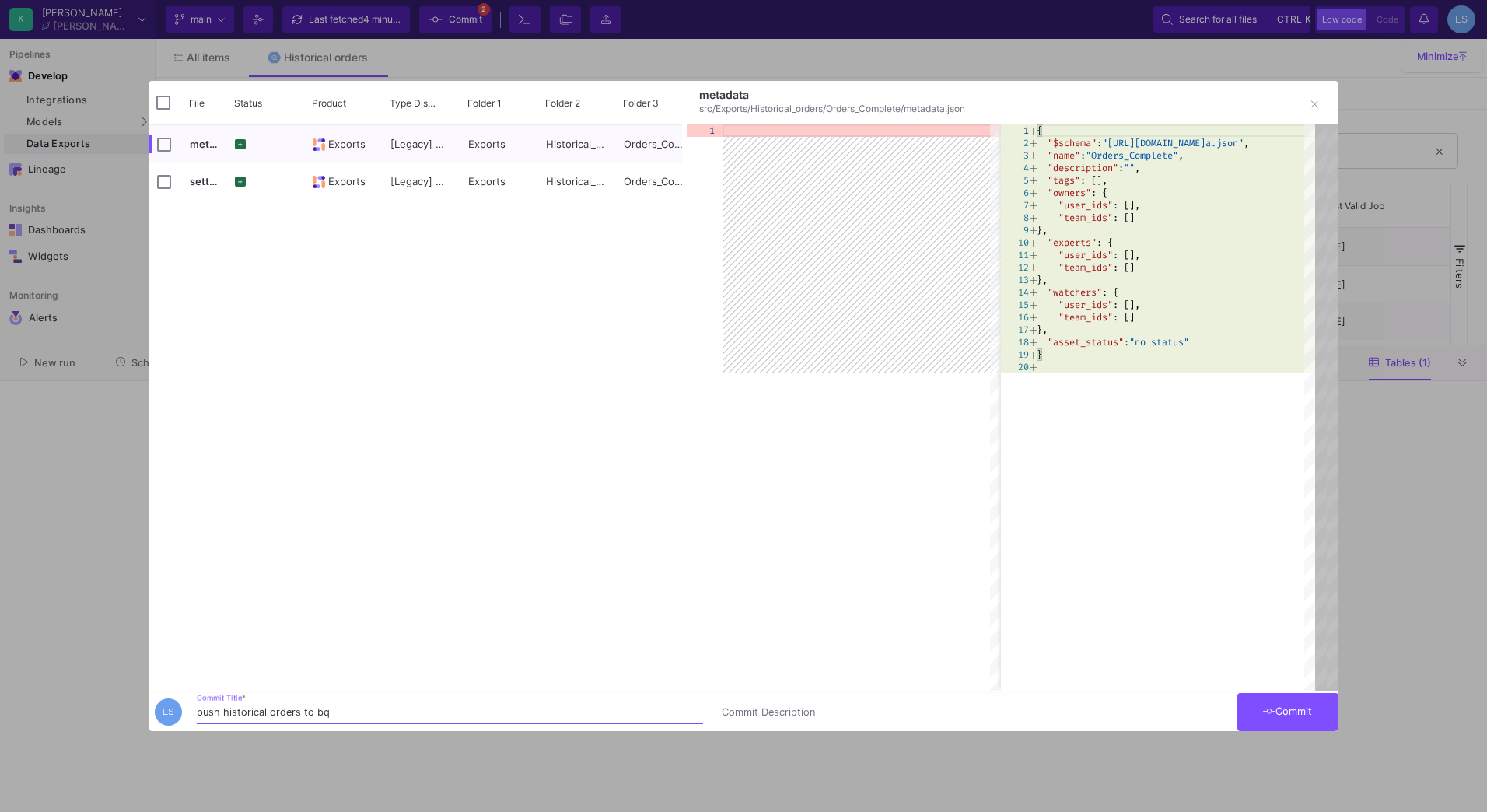
type input "push historical orders to bq"
click at [1258, 721] on button "Commit" at bounding box center [1288, 712] width 101 height 38
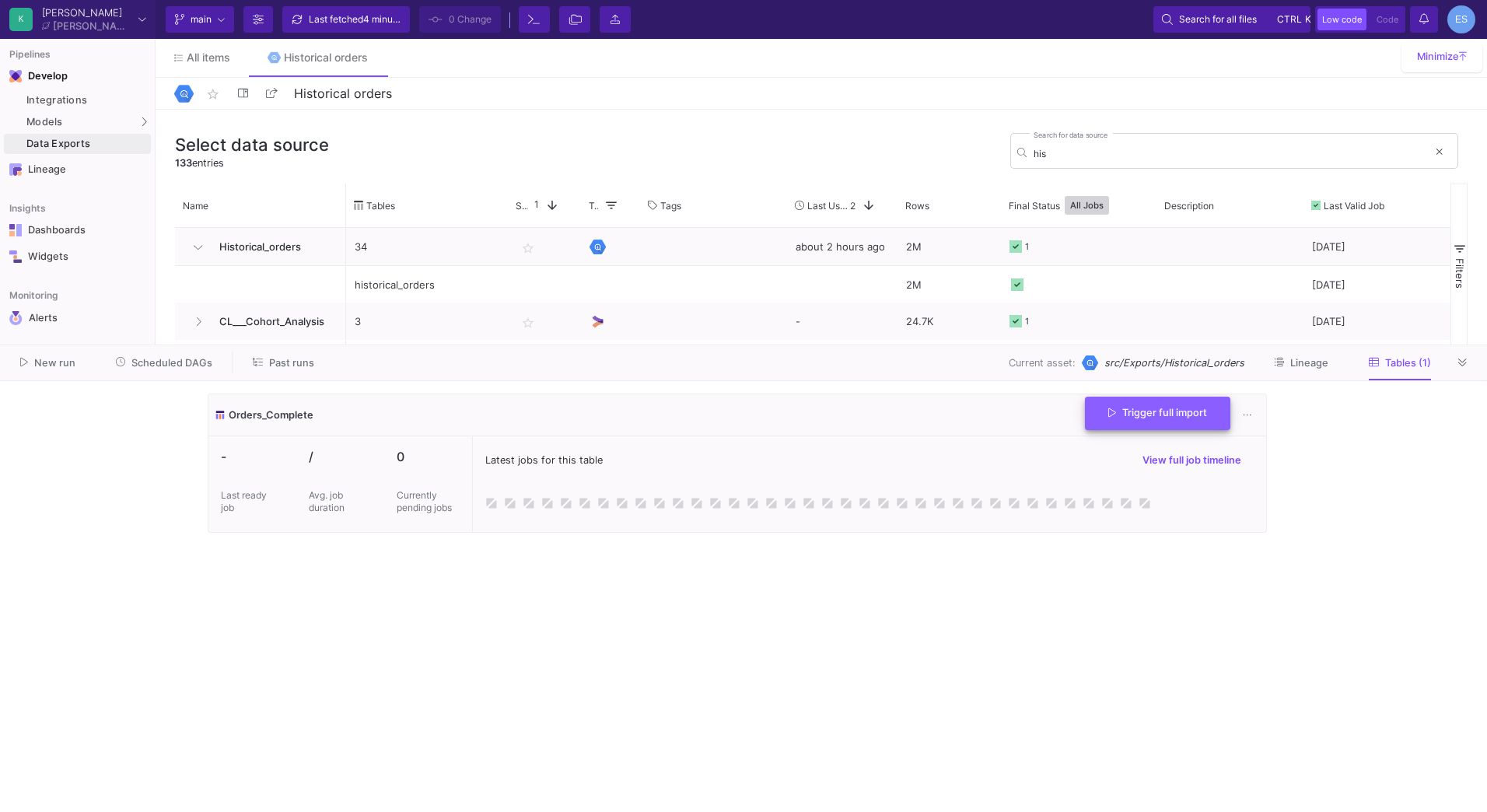
click at [1190, 423] on button "Trigger full import" at bounding box center [1157, 413] width 145 height 33
click at [84, 119] on div "Models" at bounding box center [77, 121] width 147 height 20
click at [196, 119] on div "UI-Models" at bounding box center [193, 125] width 50 height 12
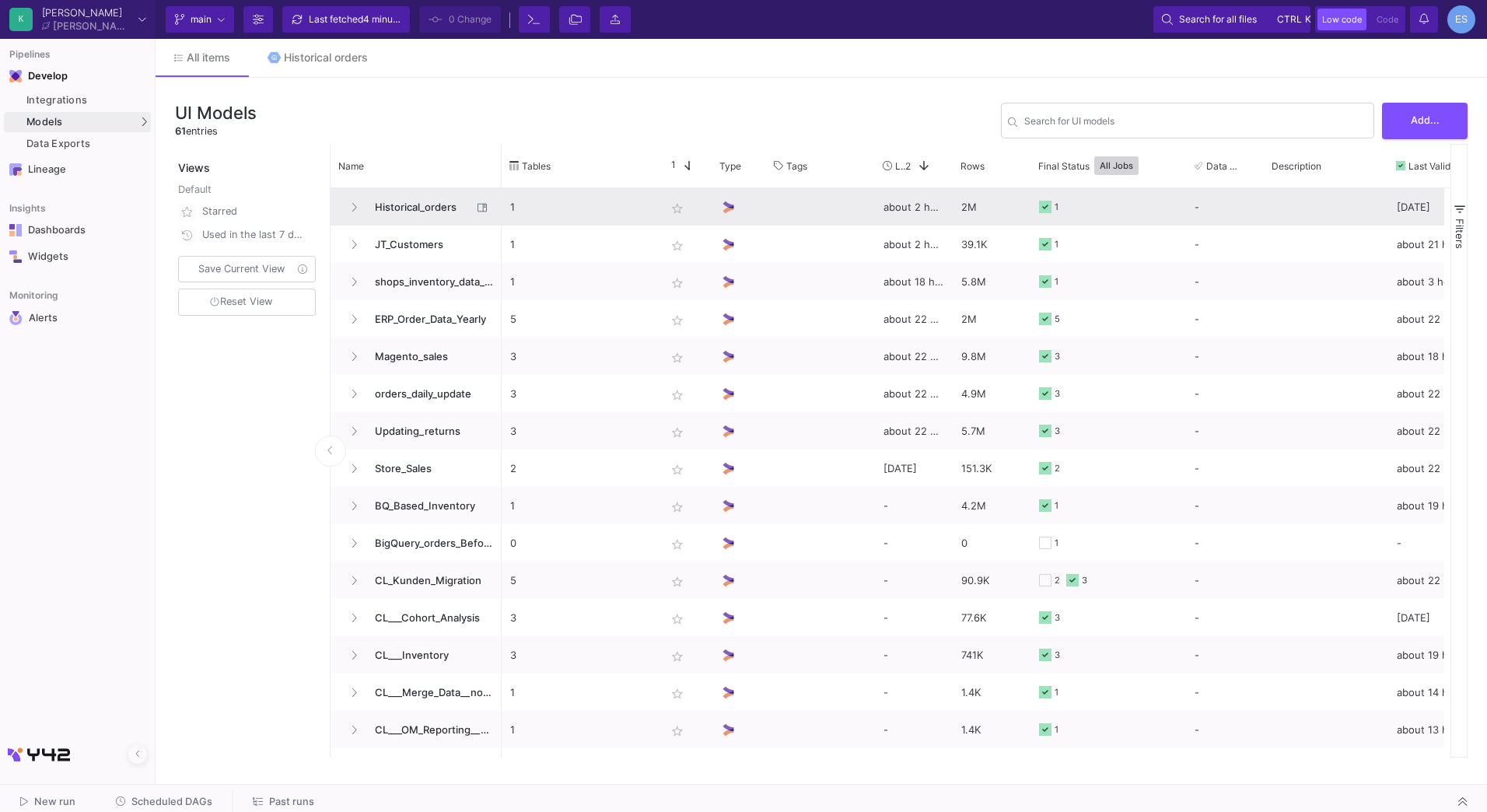
click at [423, 199] on span "Historical_orders" at bounding box center [419, 207] width 106 height 37
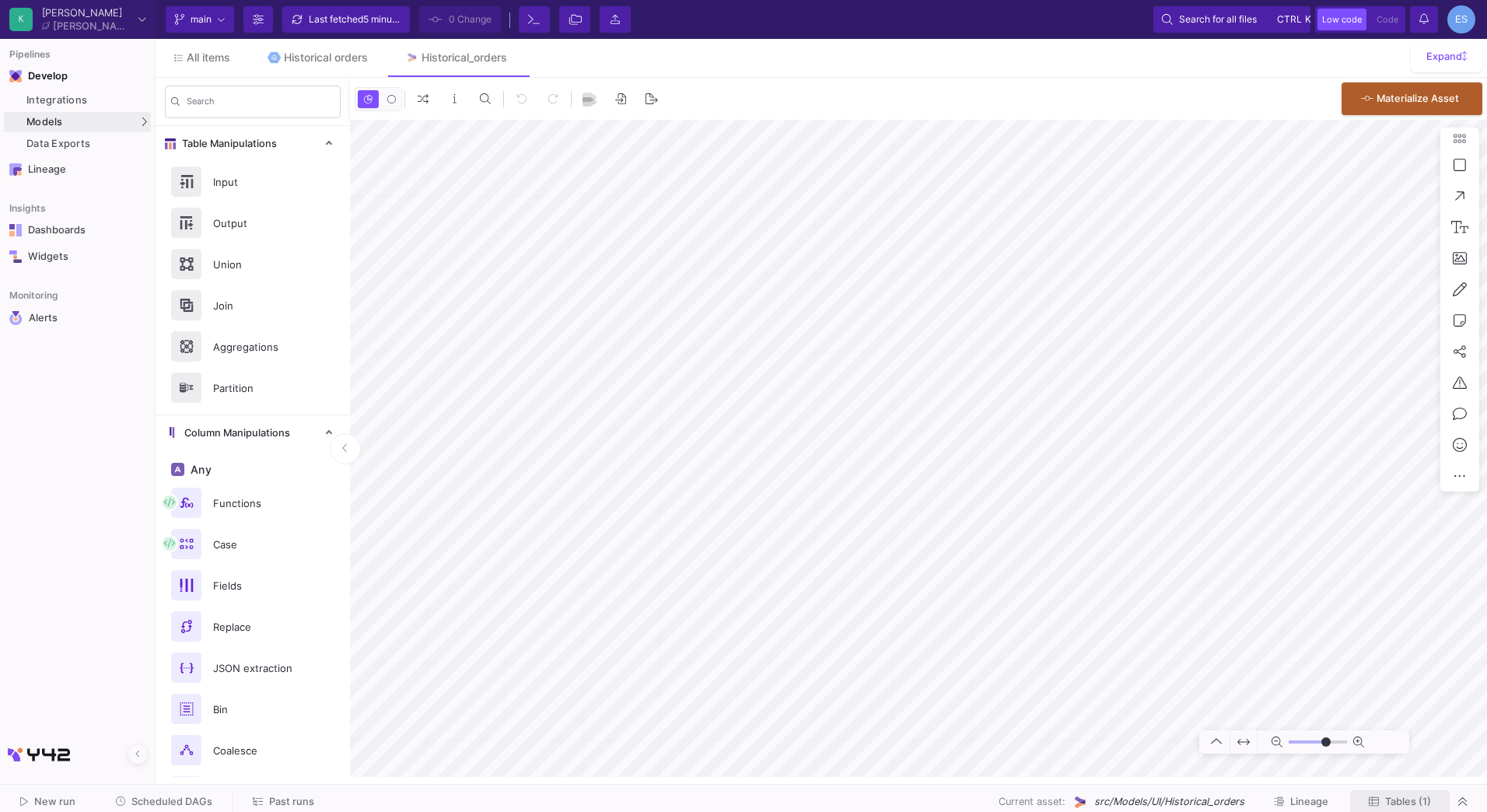
click at [1434, 810] on button "Tables (1)" at bounding box center [1400, 802] width 100 height 24
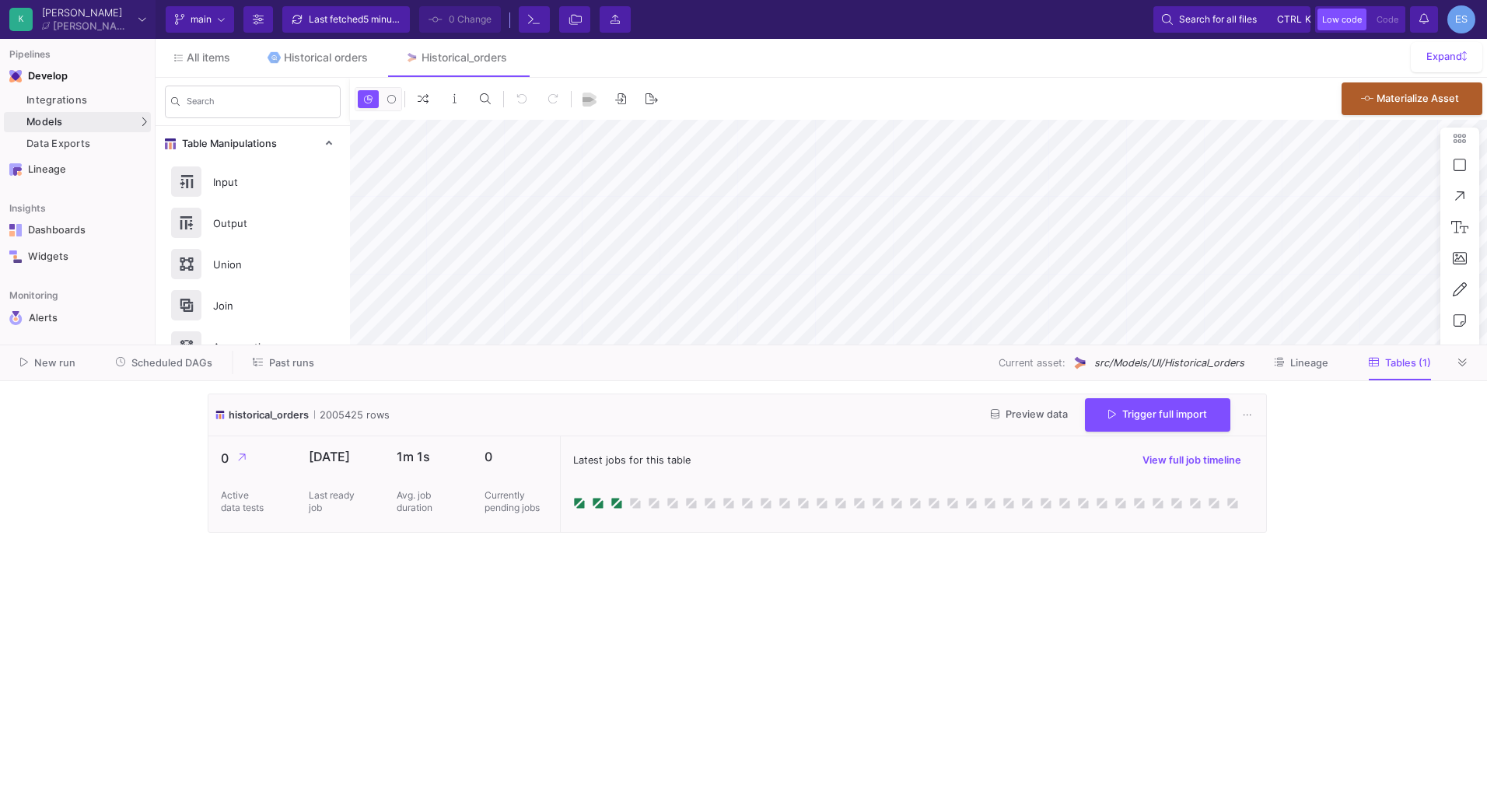
type input "-36"
drag, startPoint x: 320, startPoint y: 413, endPoint x: 331, endPoint y: 415, distance: 11.2
click at [331, 415] on span "2005425 rows" at bounding box center [353, 414] width 76 height 15
click at [1022, 422] on button "Preview data" at bounding box center [1029, 414] width 102 height 24
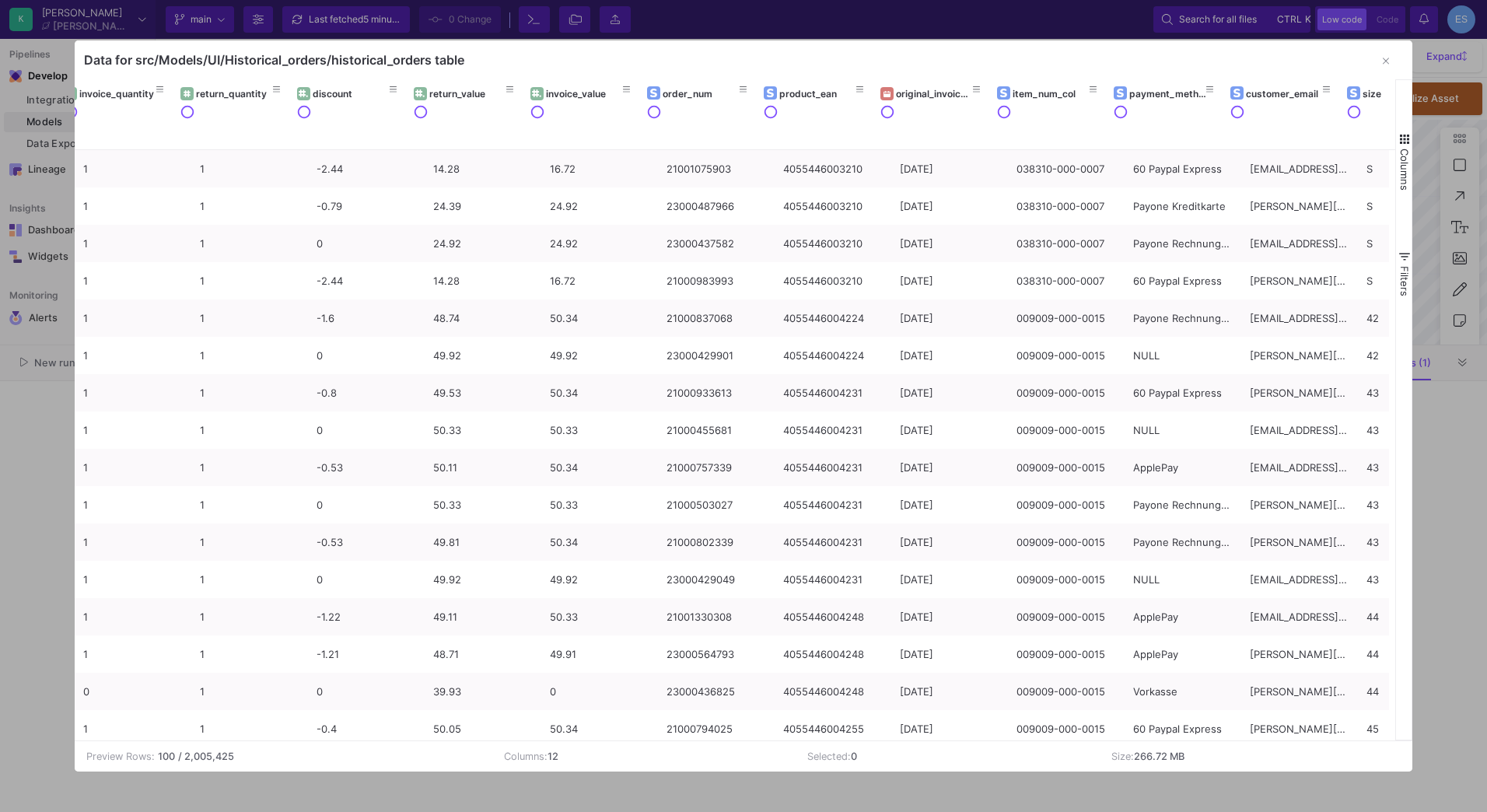
scroll to position [0, 84]
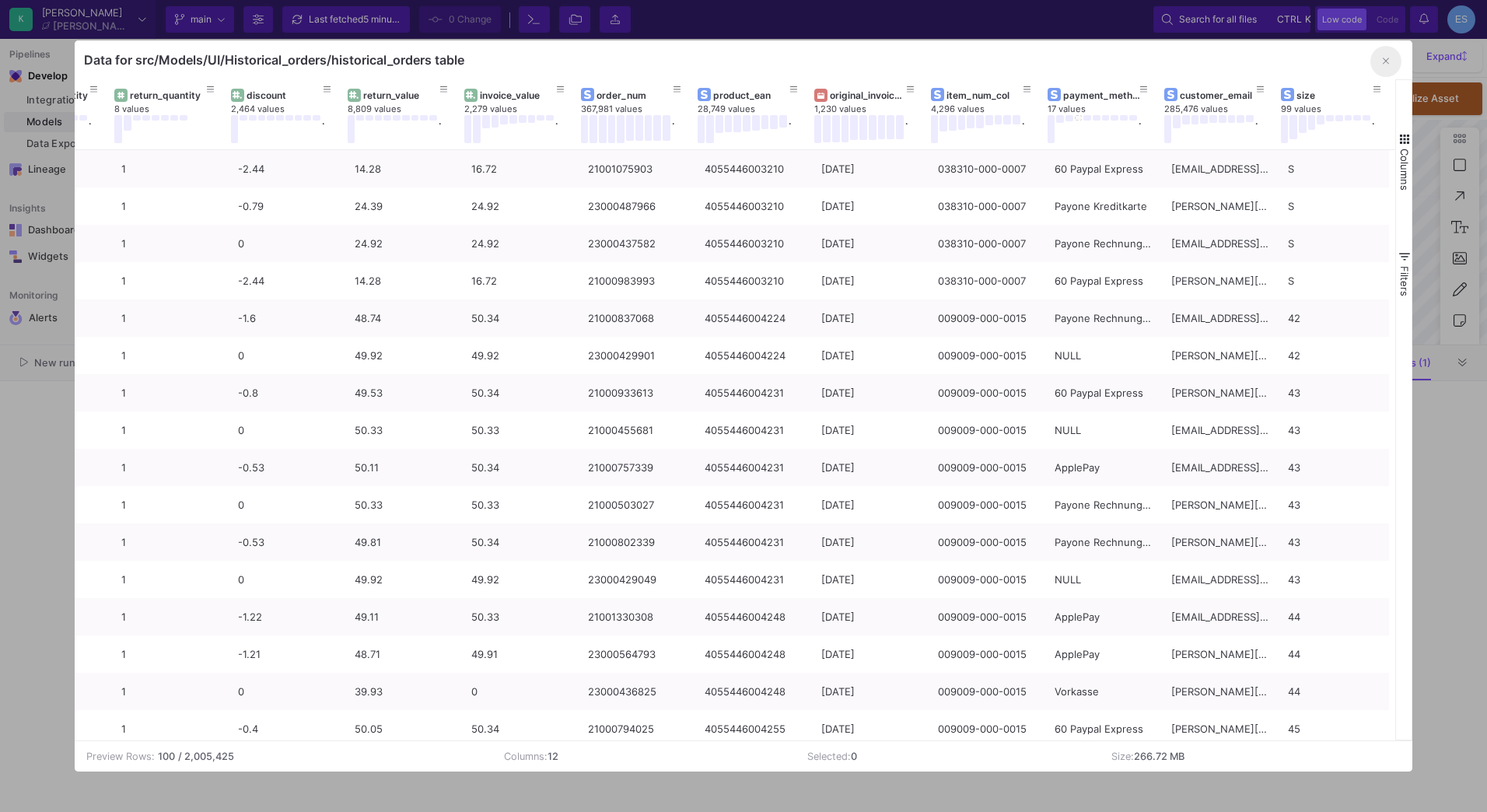
click at [1391, 61] on button "button" at bounding box center [1386, 61] width 31 height 31
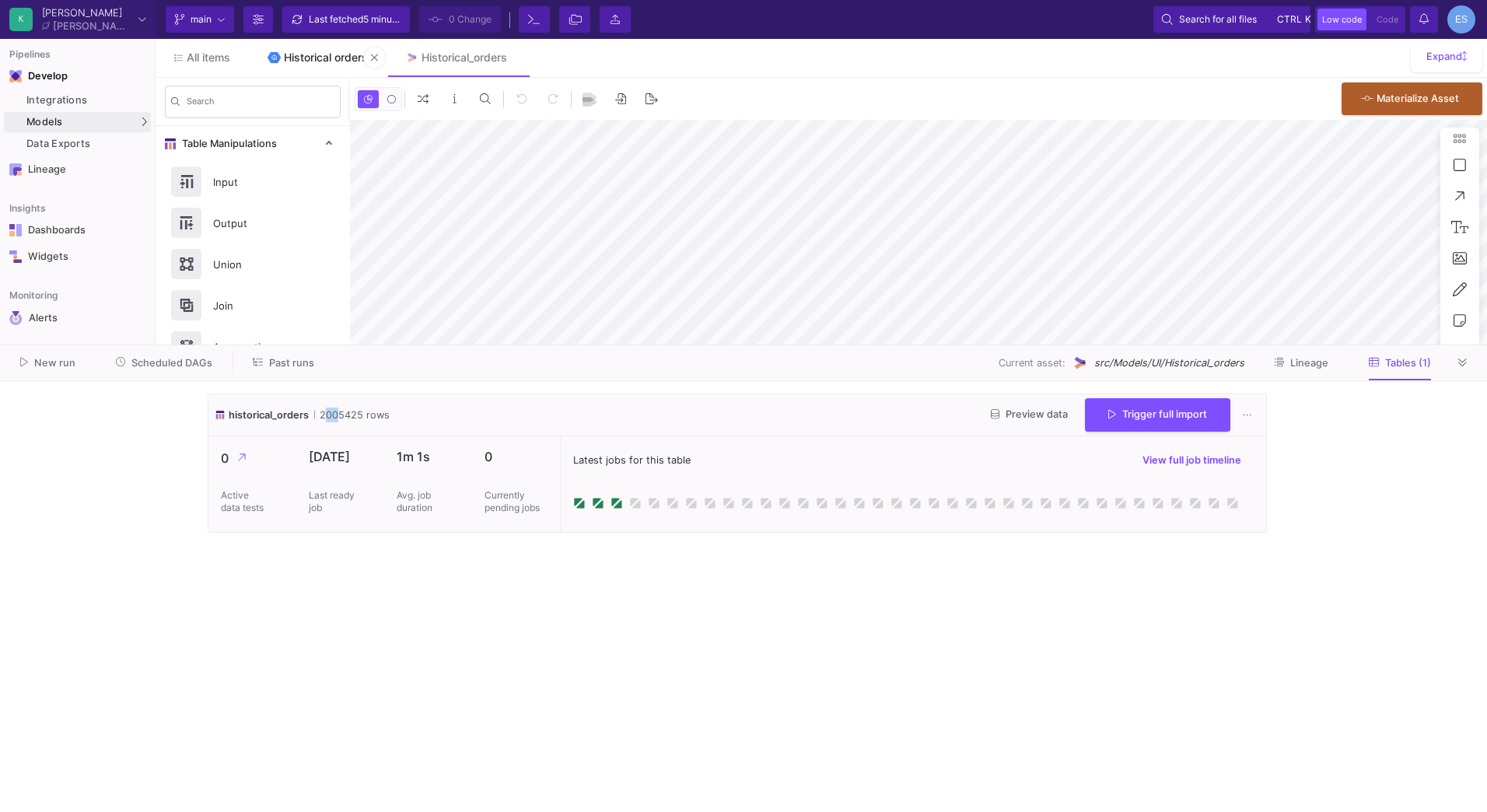
click at [308, 52] on div "Historical orders" at bounding box center [326, 57] width 84 height 12
